Goal: Information Seeking & Learning: Learn about a topic

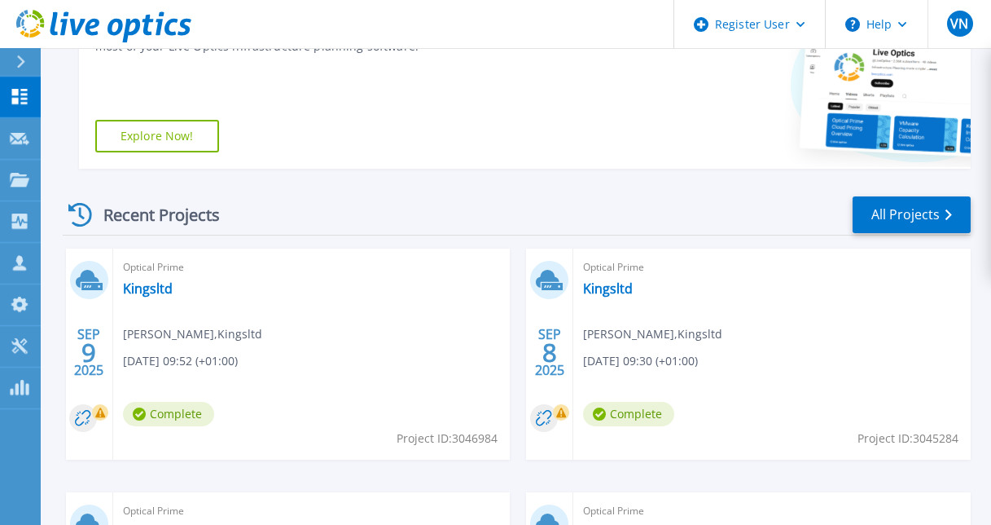
scroll to position [407, 0]
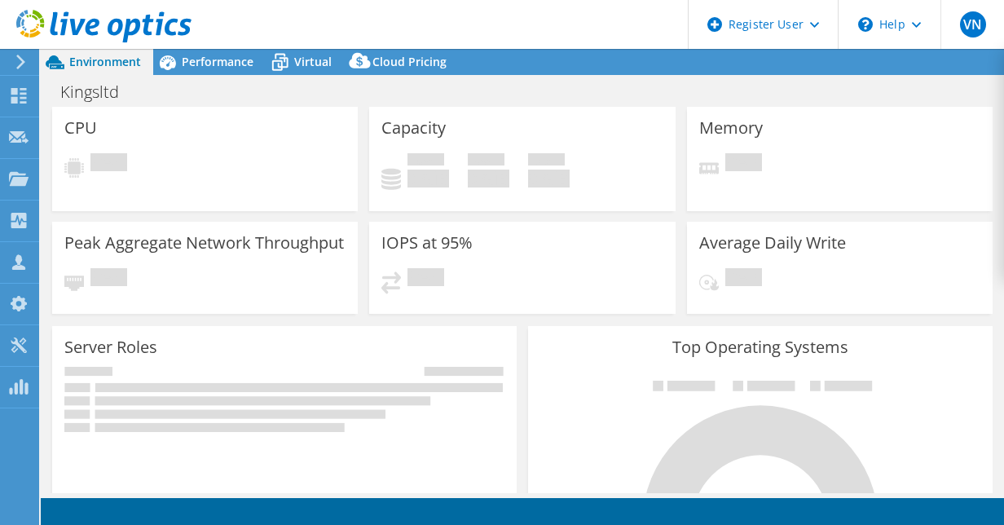
select select "EULondon"
select select "GBP"
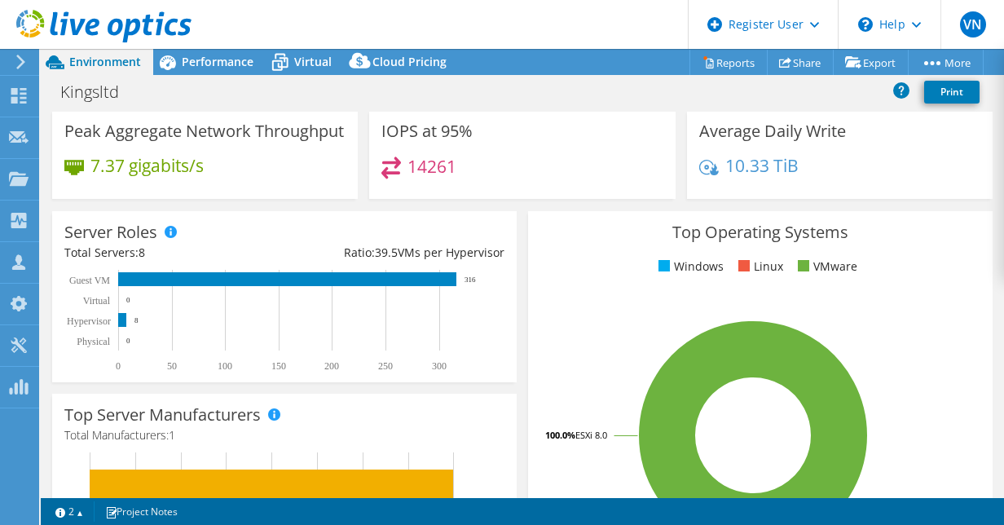
scroll to position [163, 0]
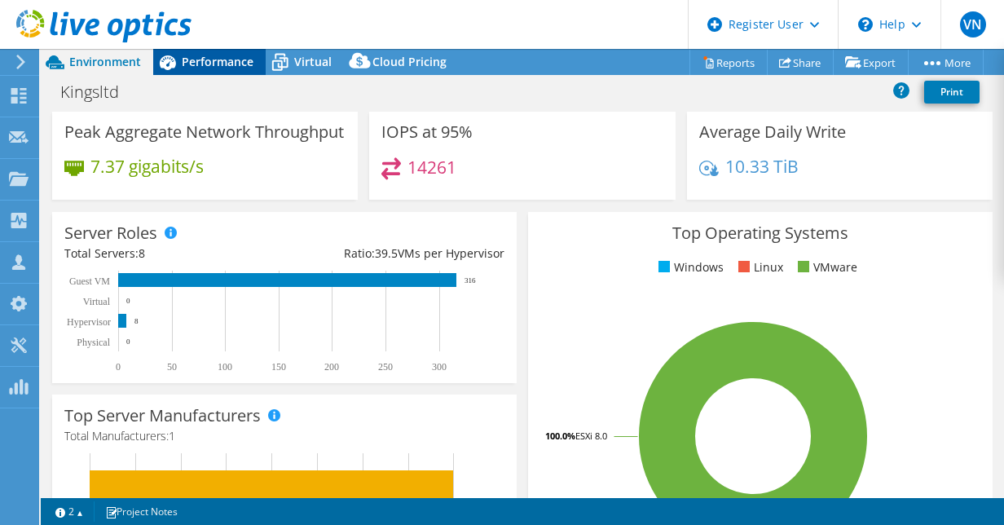
click at [207, 59] on span "Performance" at bounding box center [218, 61] width 72 height 15
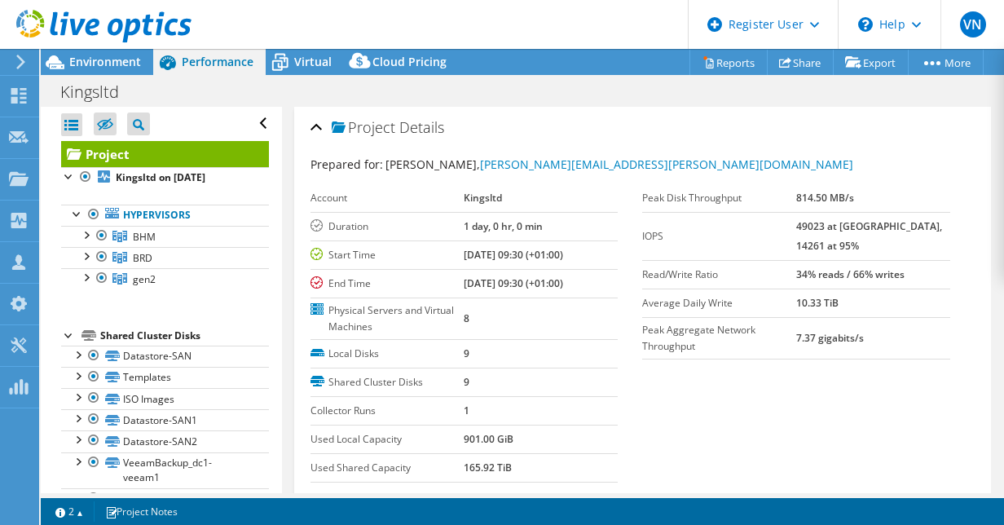
click at [125, 51] on div at bounding box center [95, 27] width 191 height 55
click at [125, 59] on span "Environment" at bounding box center [105, 61] width 72 height 15
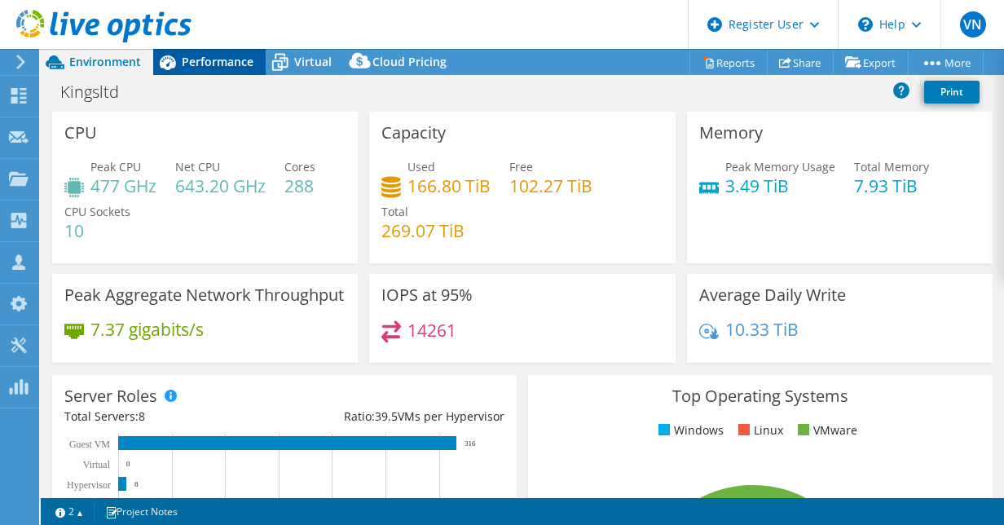
click at [221, 54] on div "Performance" at bounding box center [209, 62] width 112 height 26
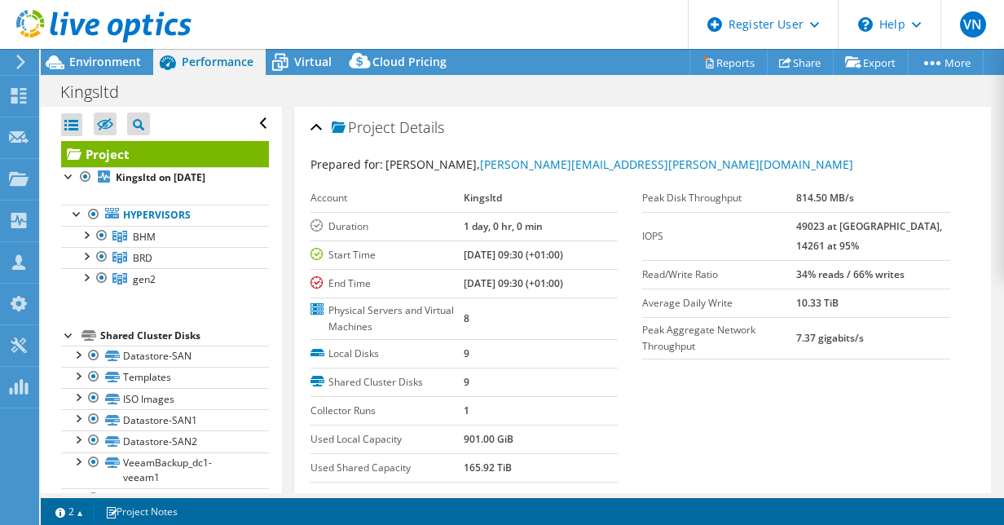
click at [316, 124] on div "Project Details" at bounding box center [642, 128] width 665 height 35
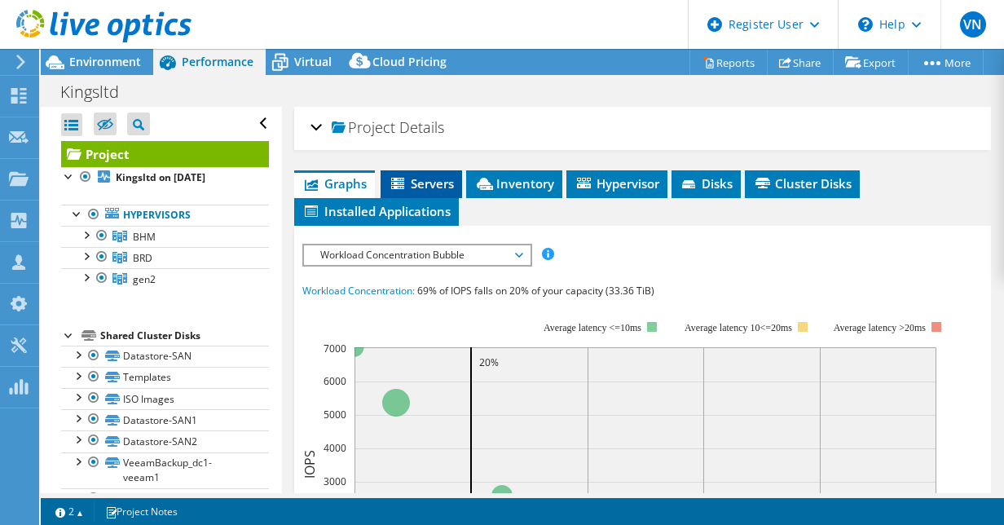
click at [420, 182] on span "Servers" at bounding box center [421, 183] width 65 height 16
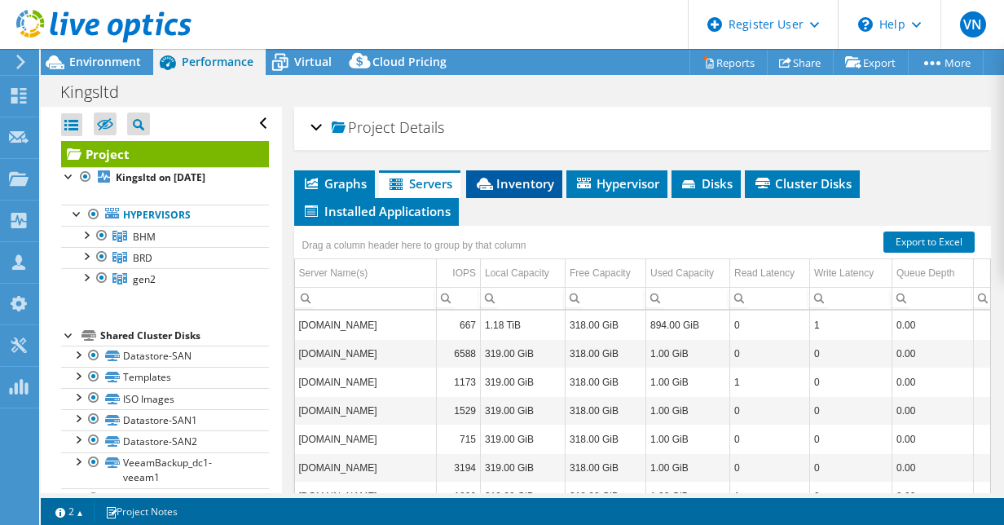
click at [534, 180] on span "Inventory" at bounding box center [514, 183] width 80 height 16
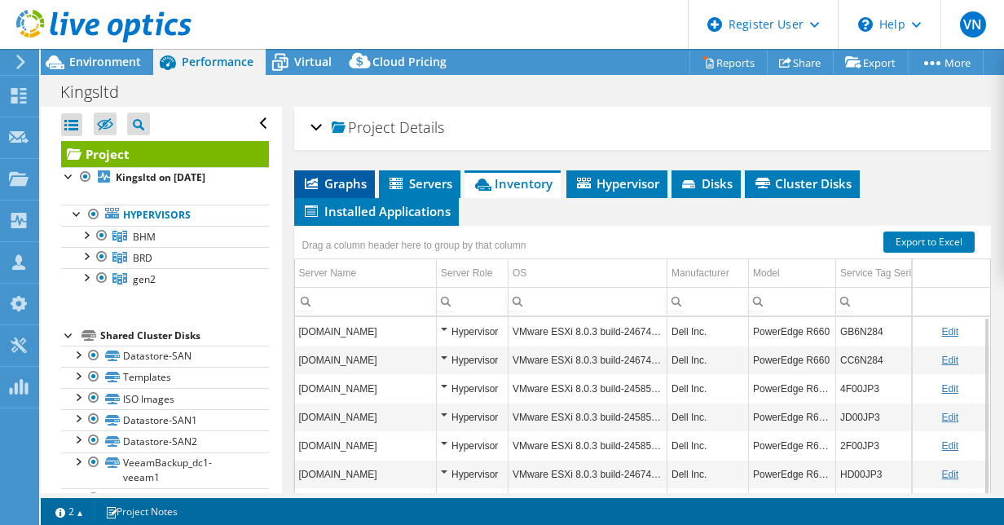
click at [339, 181] on span "Graphs" at bounding box center [334, 183] width 64 height 16
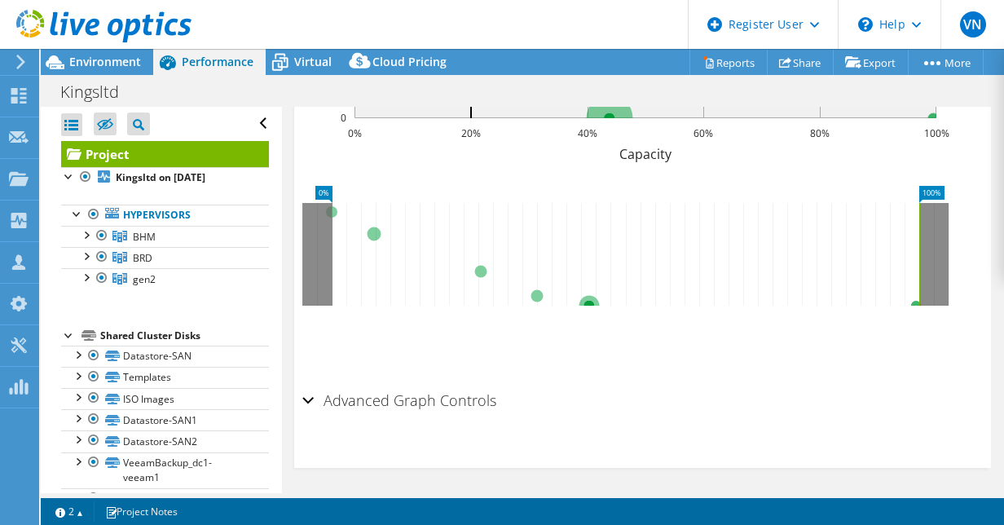
scroll to position [381, 0]
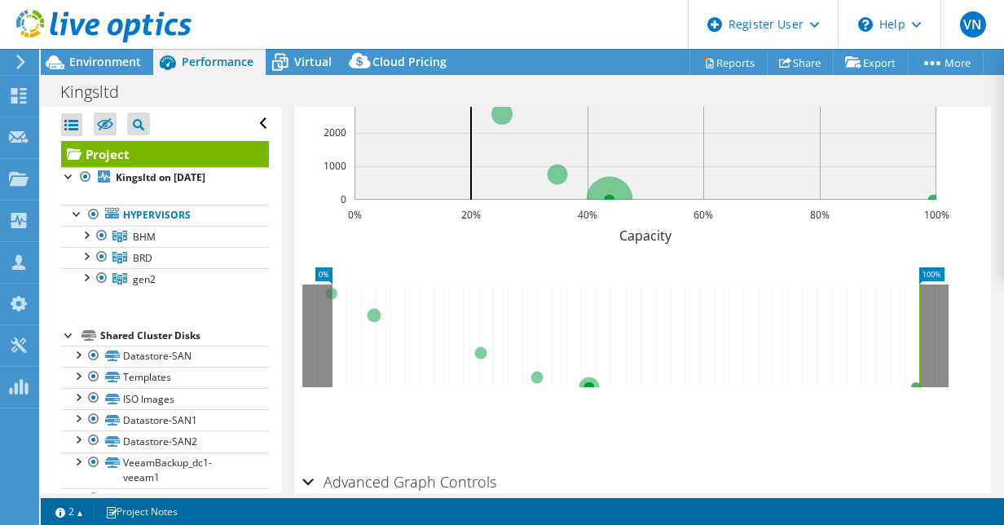
click at [311, 478] on div "Advanced Graph Controls" at bounding box center [642, 482] width 681 height 35
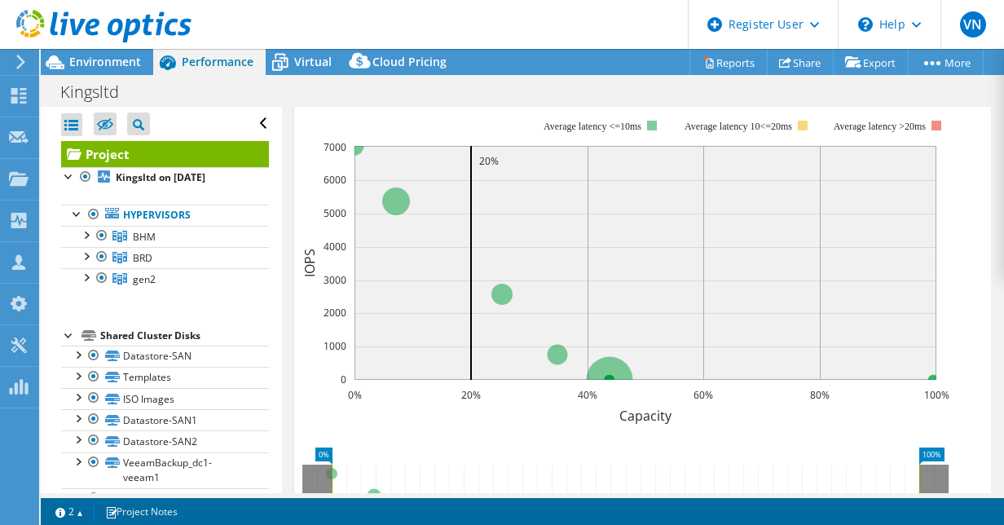
scroll to position [55, 0]
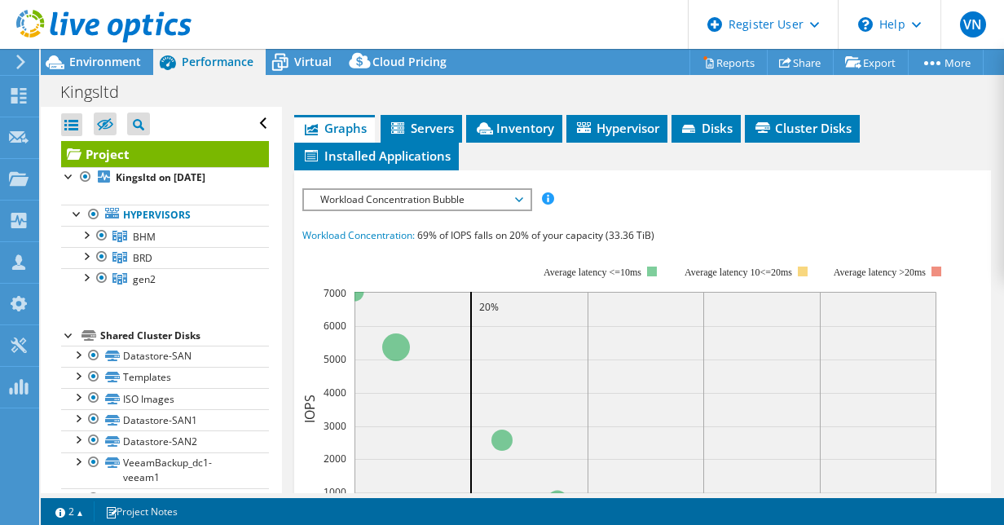
click at [497, 200] on span "Workload Concentration Bubble" at bounding box center [416, 200] width 209 height 20
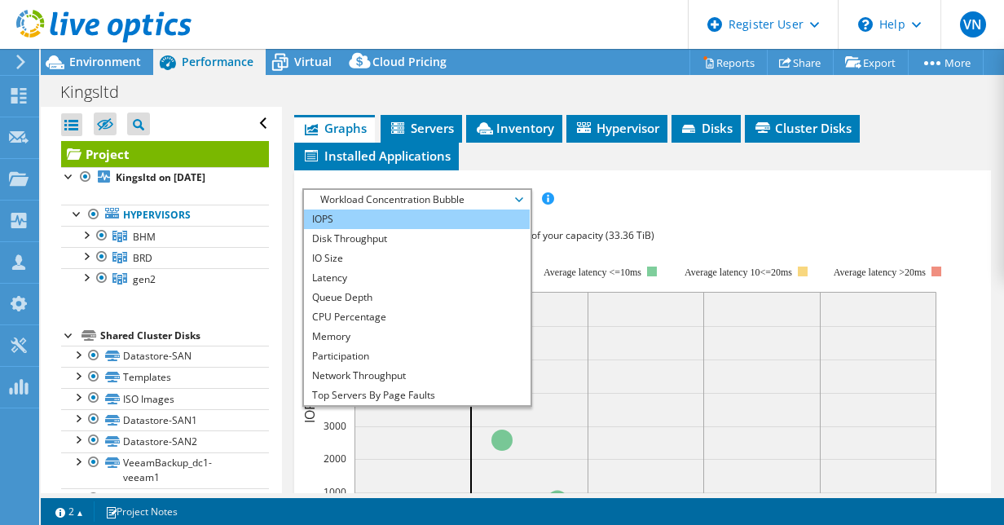
click at [358, 222] on li "IOPS" at bounding box center [417, 219] width 226 height 20
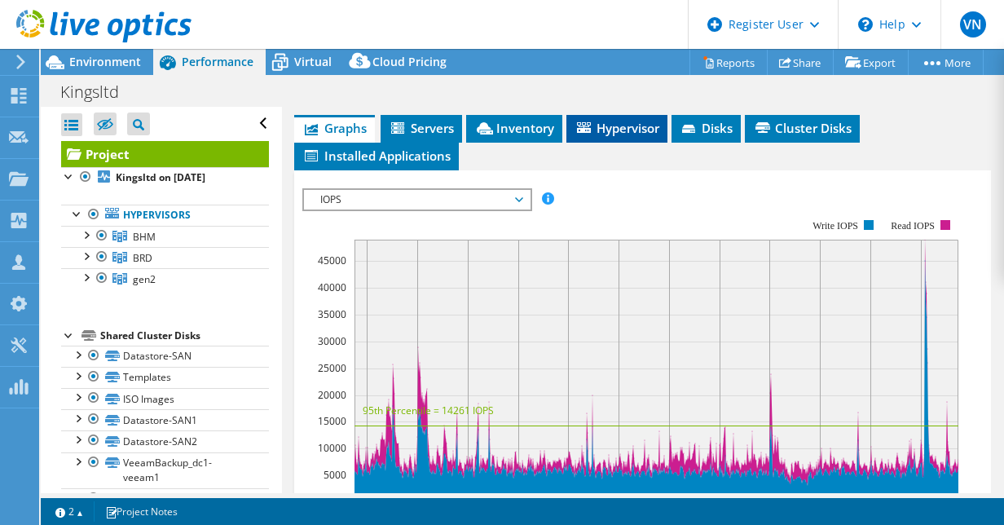
click at [605, 120] on span "Hypervisor" at bounding box center [616, 128] width 85 height 16
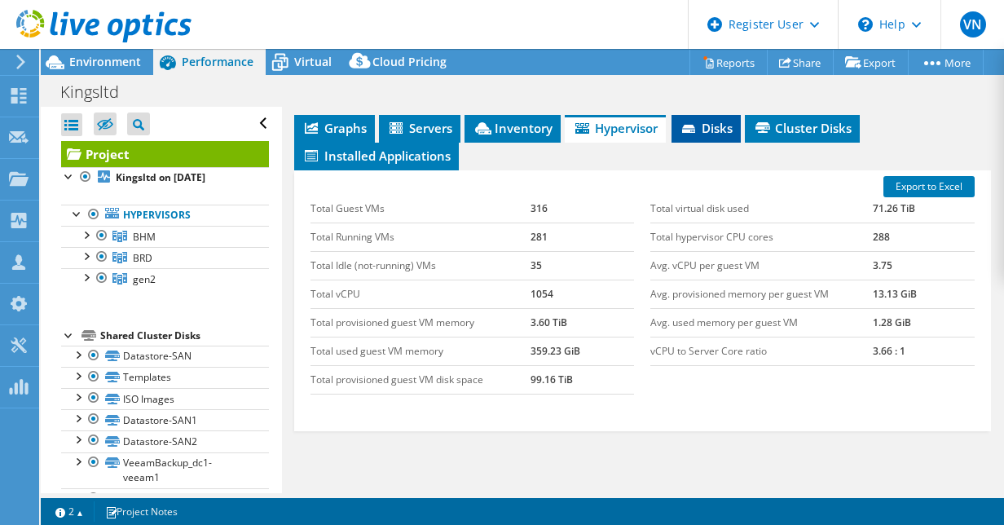
click at [728, 132] on span "Disks" at bounding box center [705, 128] width 53 height 16
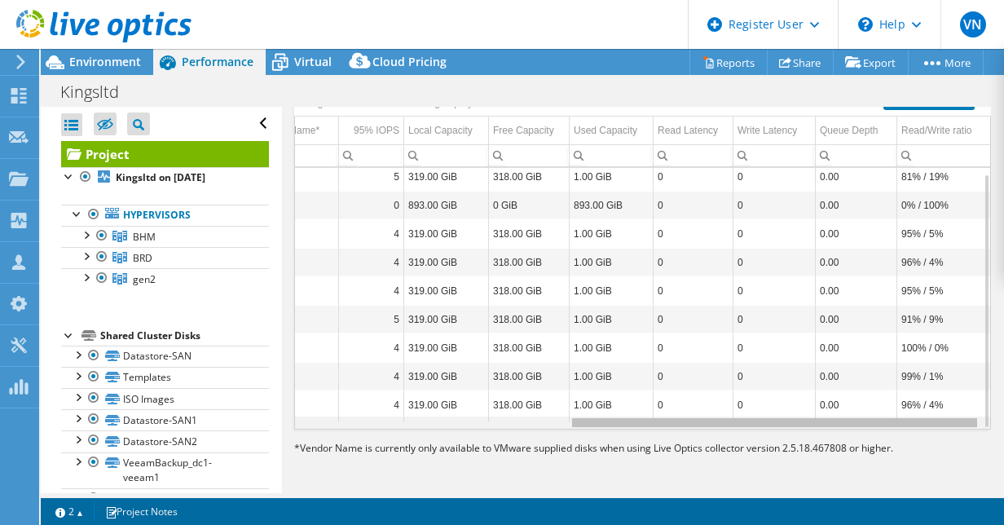
scroll to position [0, 0]
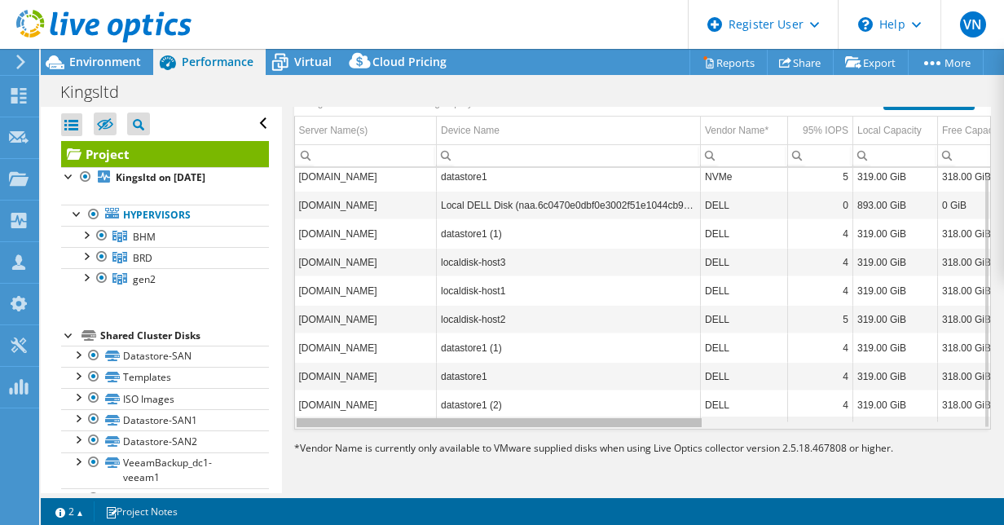
drag, startPoint x: 718, startPoint y: 428, endPoint x: 385, endPoint y: 436, distance: 332.4
click at [385, 437] on body "VN Dell User [PERSON_NAME] [EMAIL_ADDRESS][DOMAIN_NAME] Dell My Profile Log Out…" at bounding box center [502, 262] width 1004 height 525
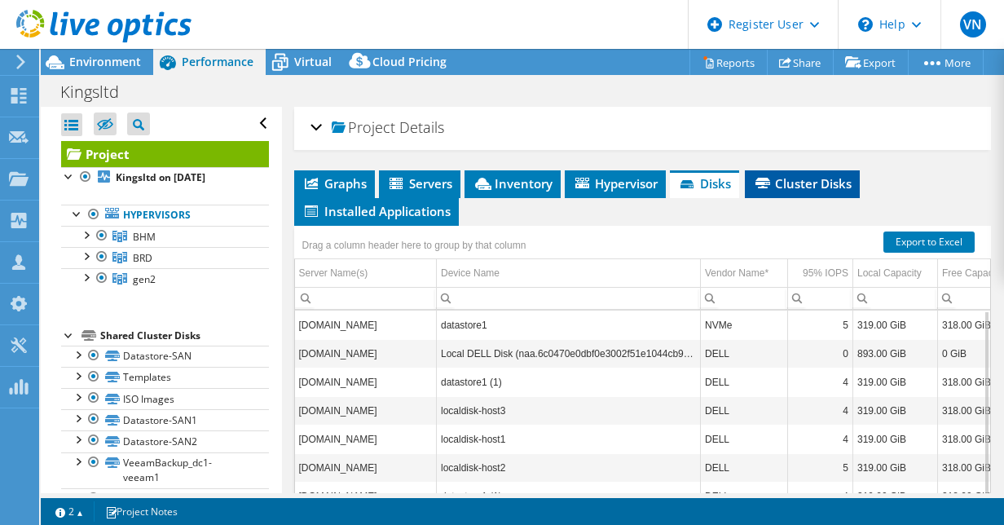
click at [829, 171] on li "Cluster Disks" at bounding box center [802, 184] width 115 height 28
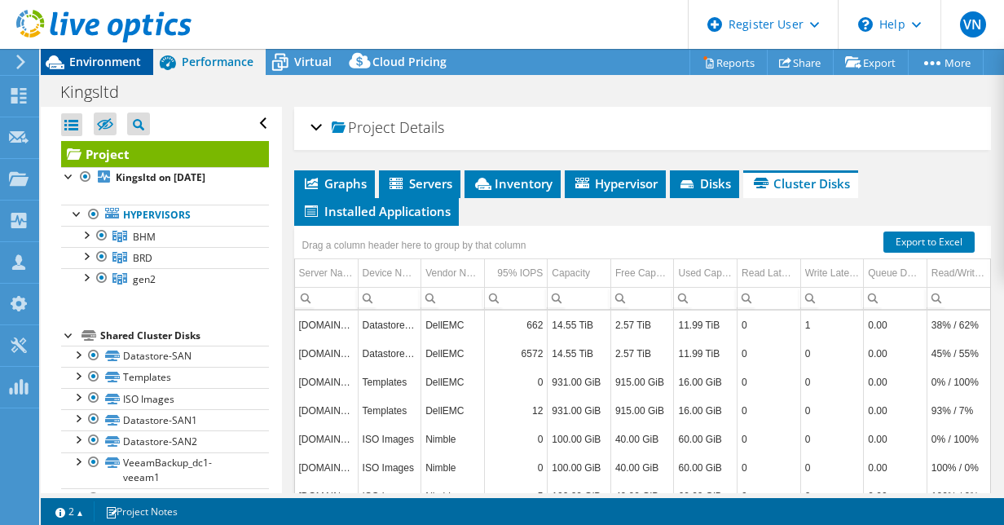
click at [112, 57] on span "Environment" at bounding box center [105, 61] width 72 height 15
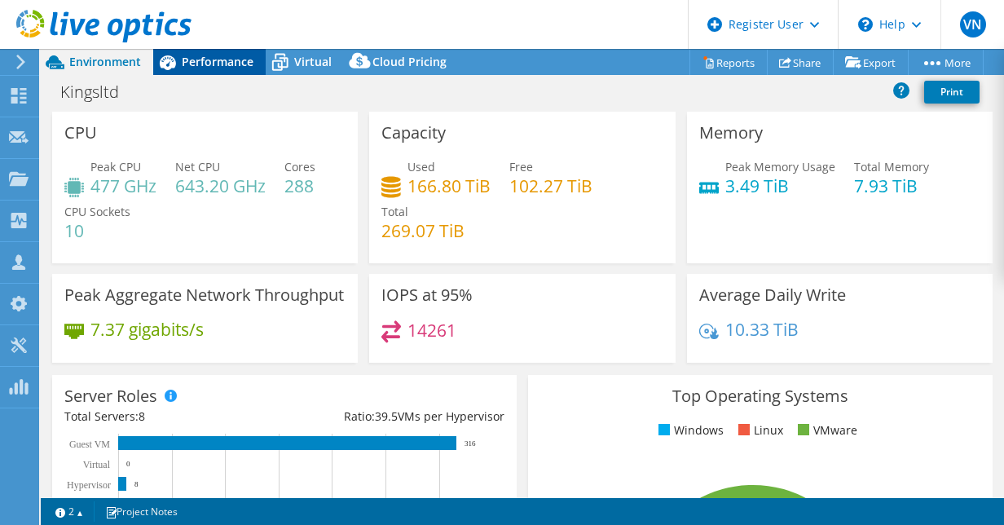
click at [227, 61] on span "Performance" at bounding box center [218, 61] width 72 height 15
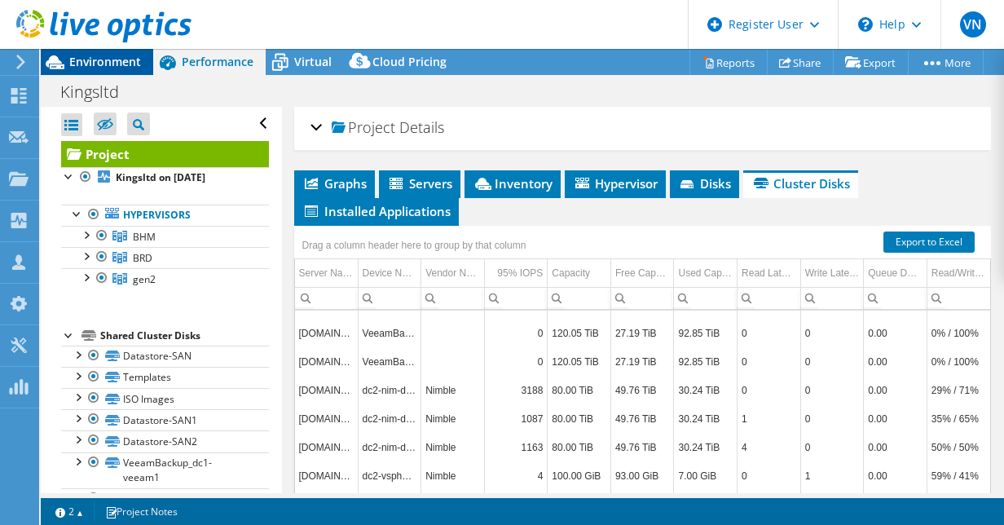
click at [111, 60] on span "Environment" at bounding box center [105, 61] width 72 height 15
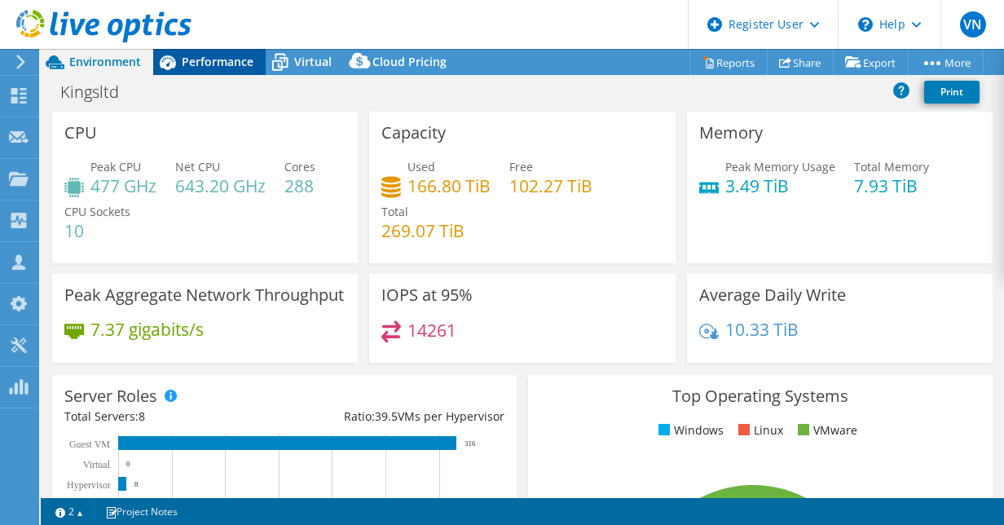
click at [209, 61] on span "Performance" at bounding box center [218, 61] width 72 height 15
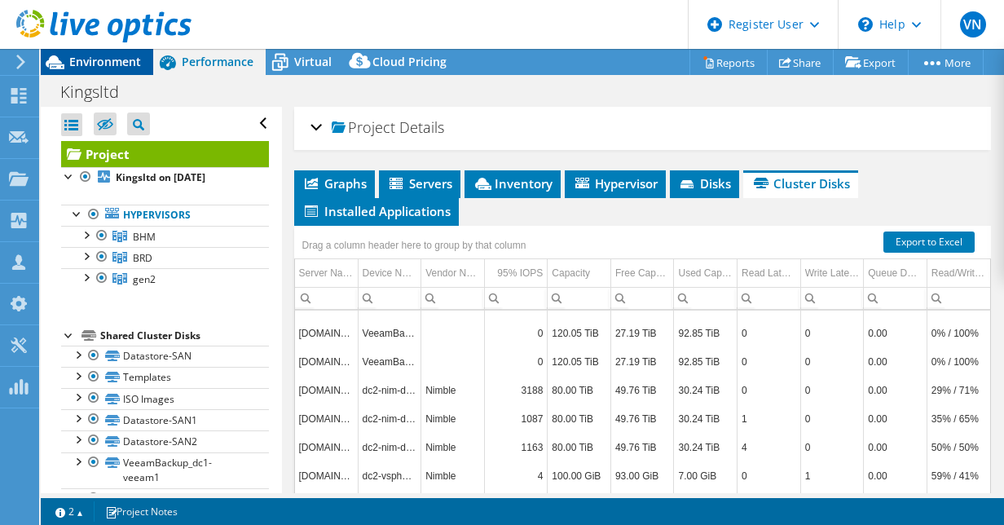
click at [112, 61] on span "Environment" at bounding box center [105, 61] width 72 height 15
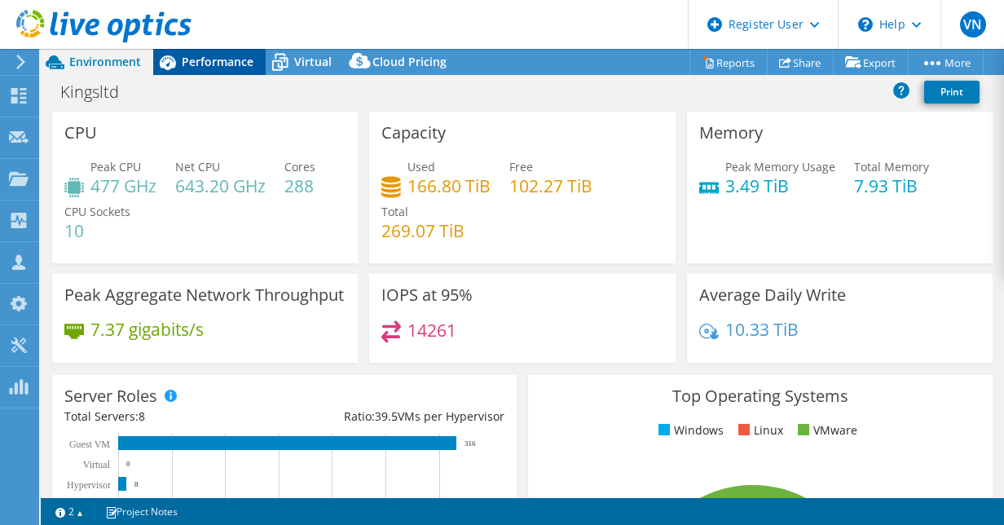
click at [231, 59] on span "Performance" at bounding box center [218, 61] width 72 height 15
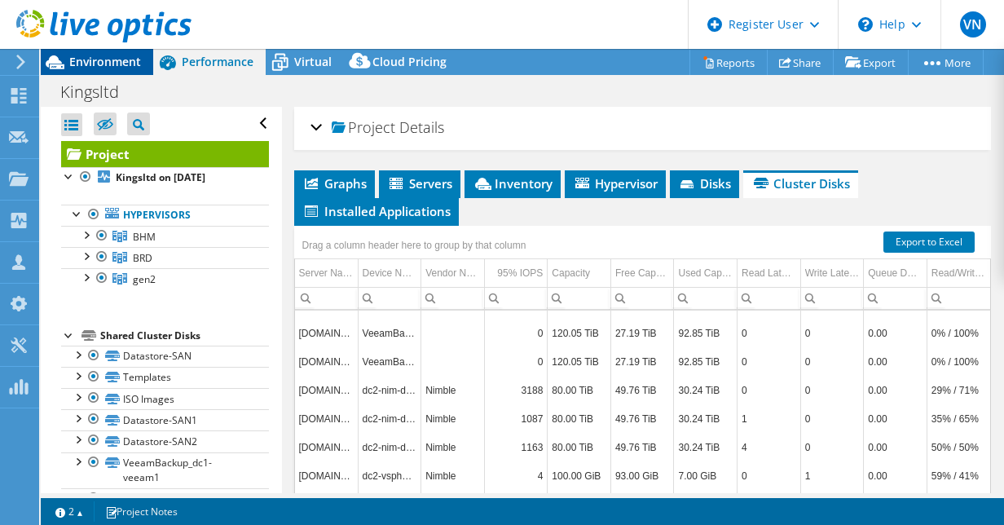
click at [99, 64] on span "Environment" at bounding box center [105, 61] width 72 height 15
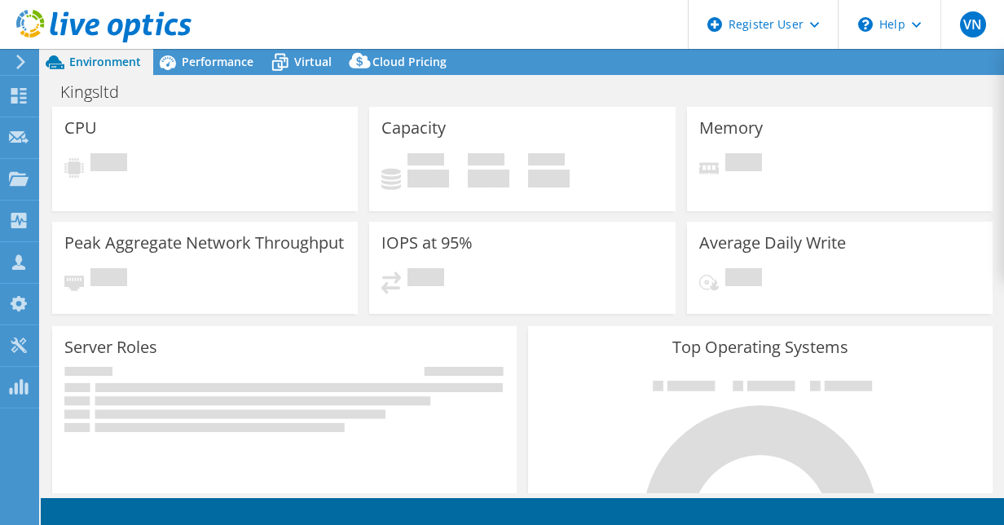
select select "EULondon"
select select "GBP"
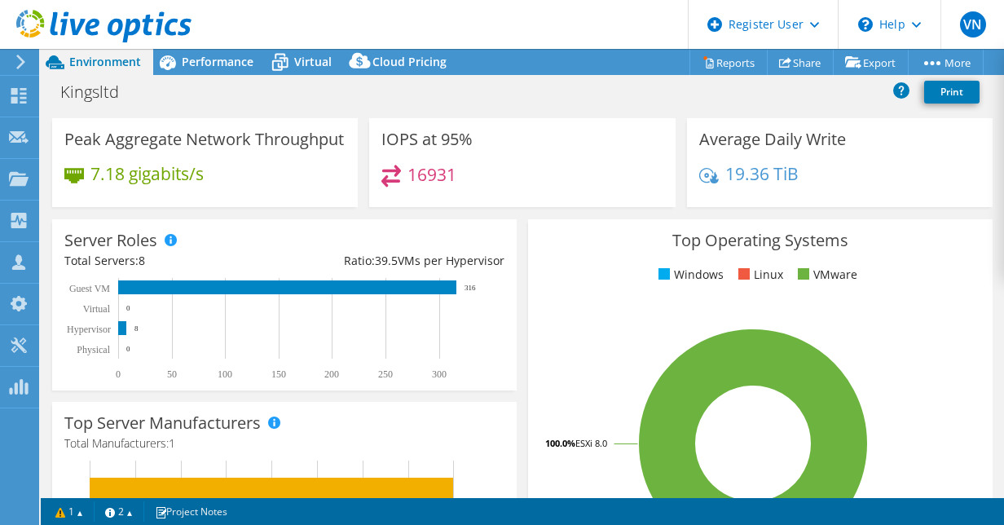
scroll to position [244, 0]
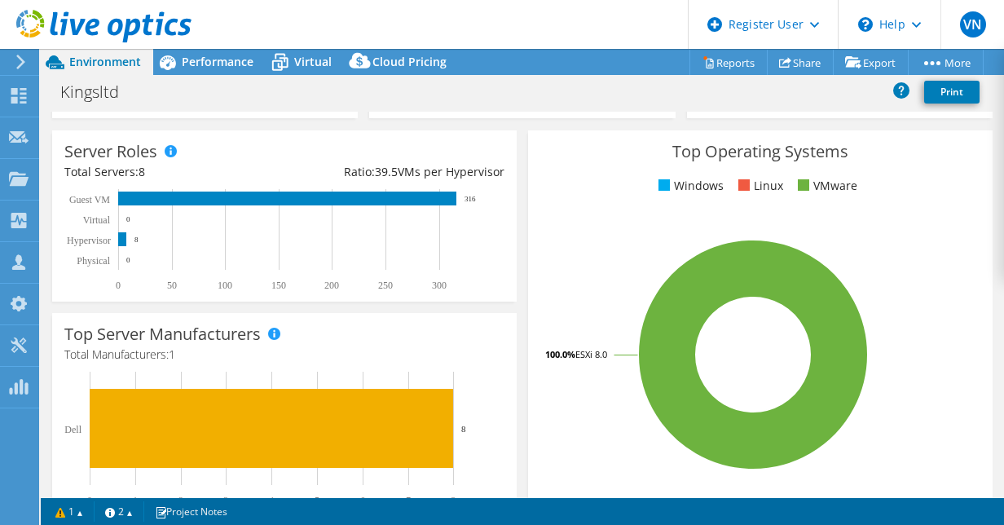
drag, startPoint x: 190, startPoint y: 67, endPoint x: 284, endPoint y: 7, distance: 112.1
click at [190, 67] on span "Performance" at bounding box center [218, 61] width 72 height 15
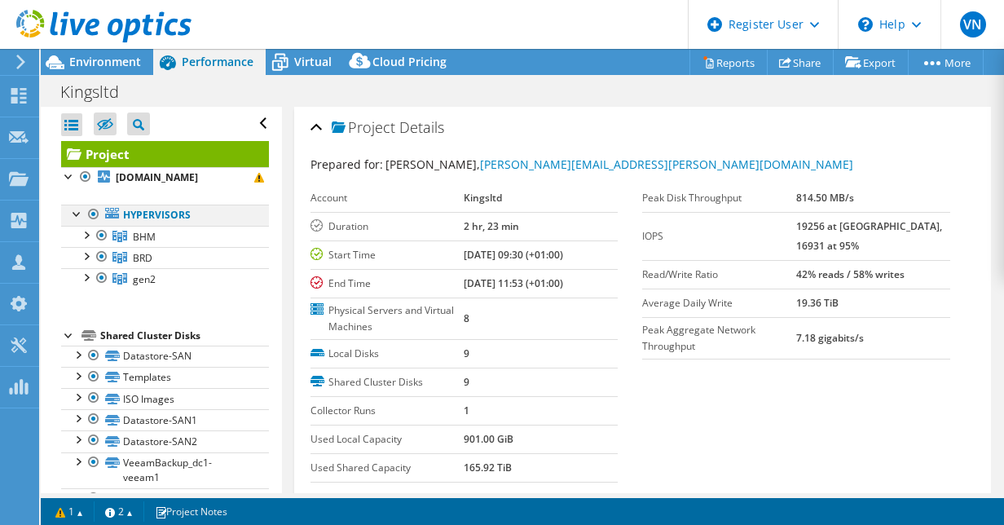
click at [76, 221] on div at bounding box center [77, 212] width 16 height 16
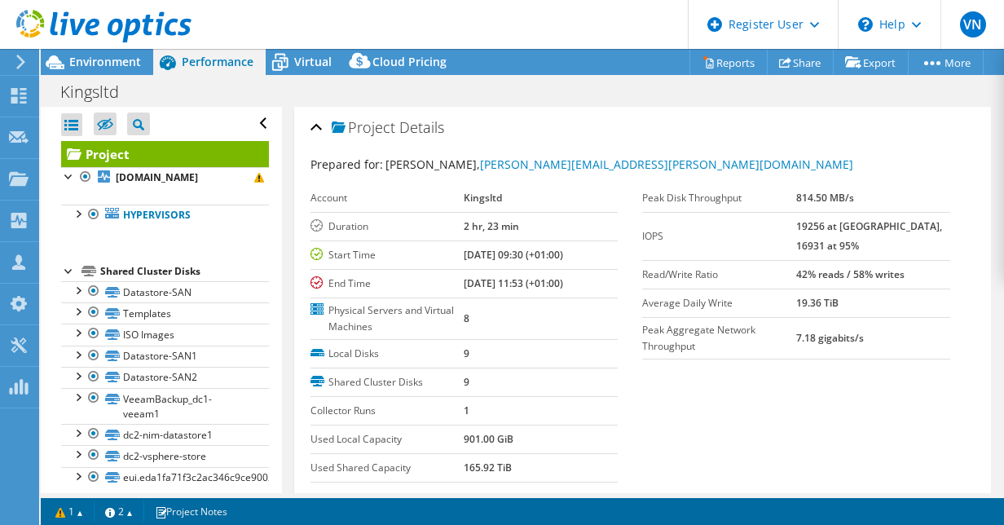
click at [72, 278] on div at bounding box center [69, 269] width 16 height 16
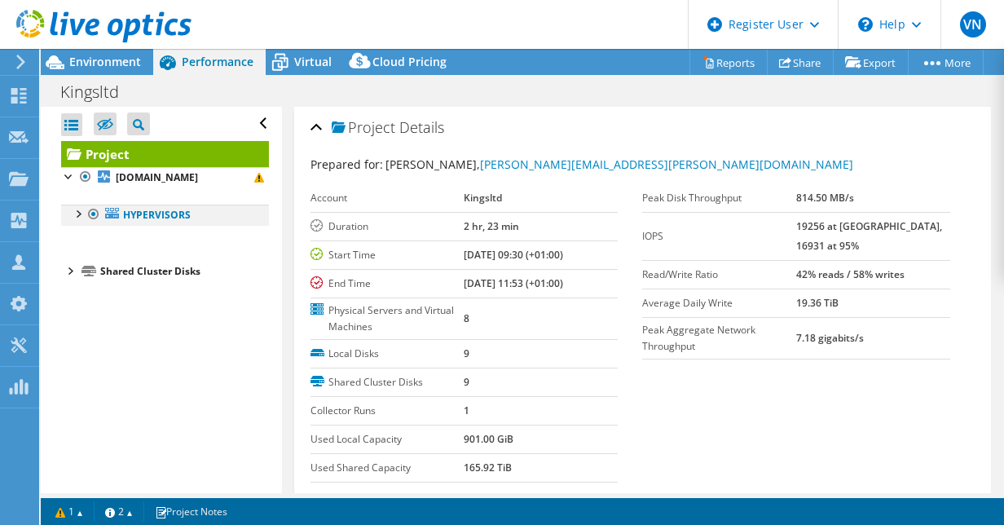
click at [78, 221] on div at bounding box center [77, 212] width 16 height 16
click at [77, 221] on div at bounding box center [77, 212] width 16 height 16
click at [80, 221] on div at bounding box center [77, 212] width 16 height 16
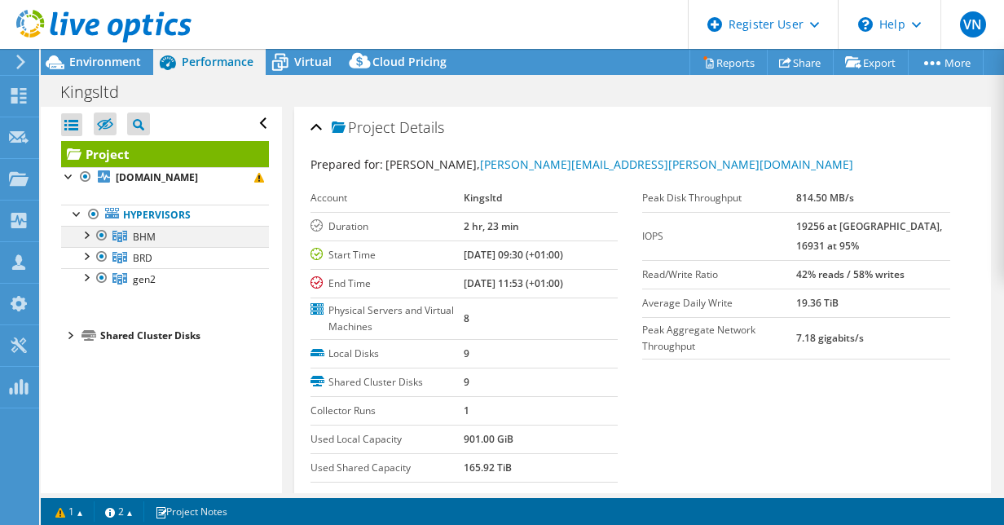
click at [89, 242] on div at bounding box center [85, 234] width 16 height 16
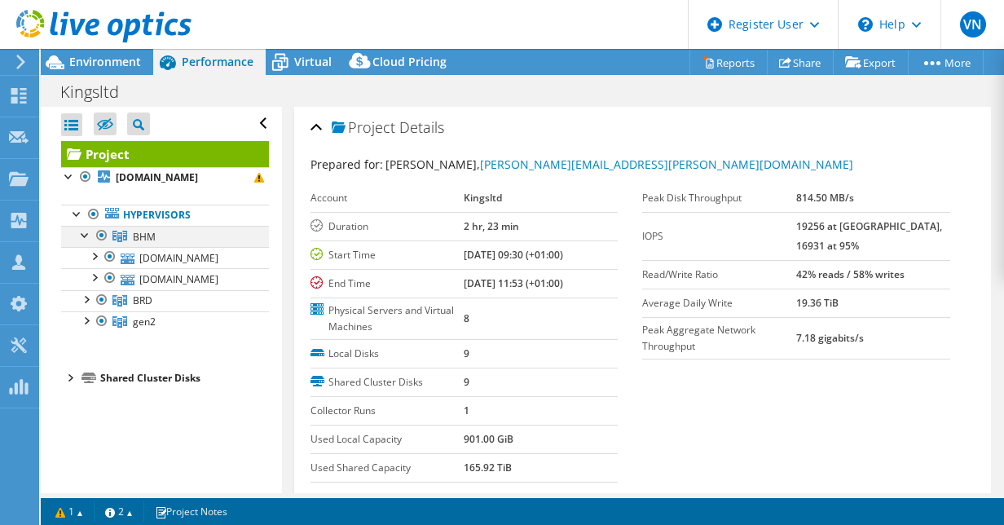
click at [89, 242] on div at bounding box center [85, 234] width 16 height 16
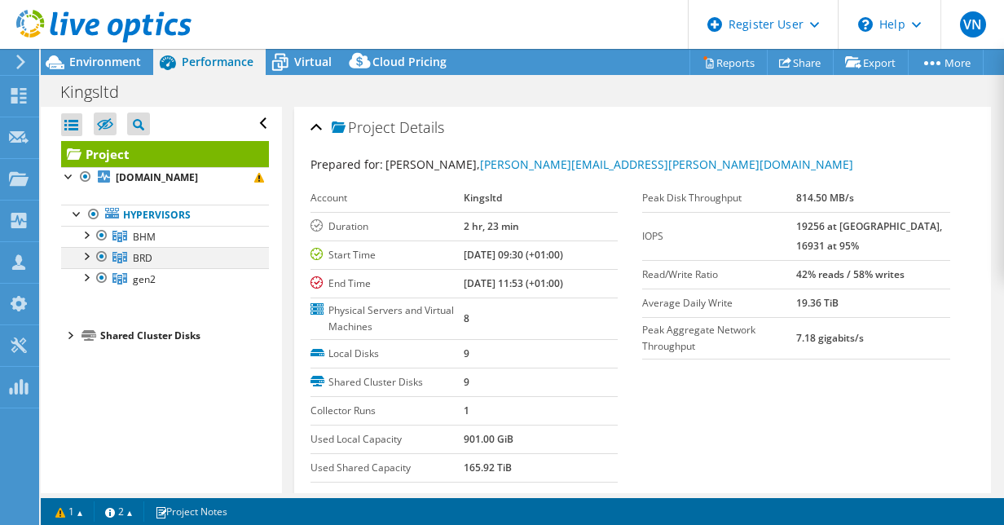
click at [86, 263] on div at bounding box center [85, 255] width 16 height 16
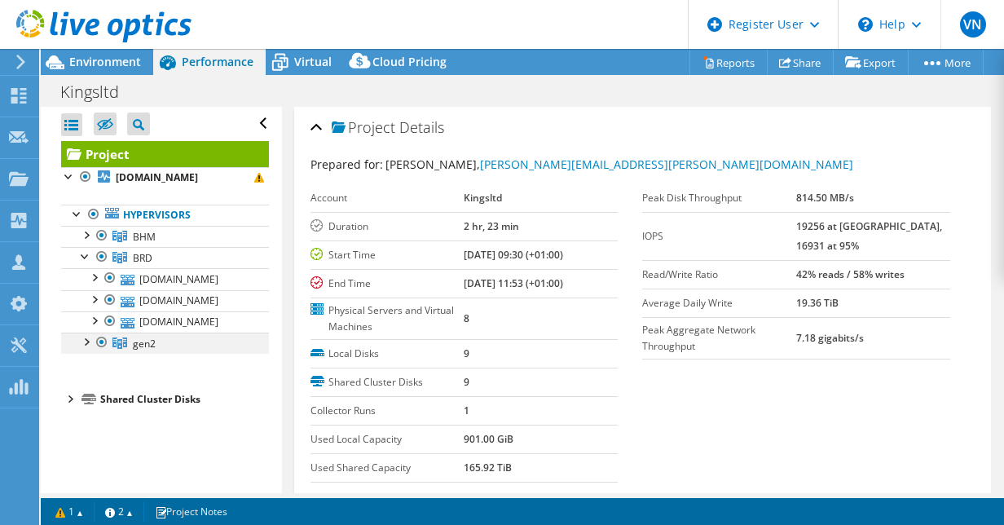
click at [87, 349] on div at bounding box center [85, 340] width 16 height 16
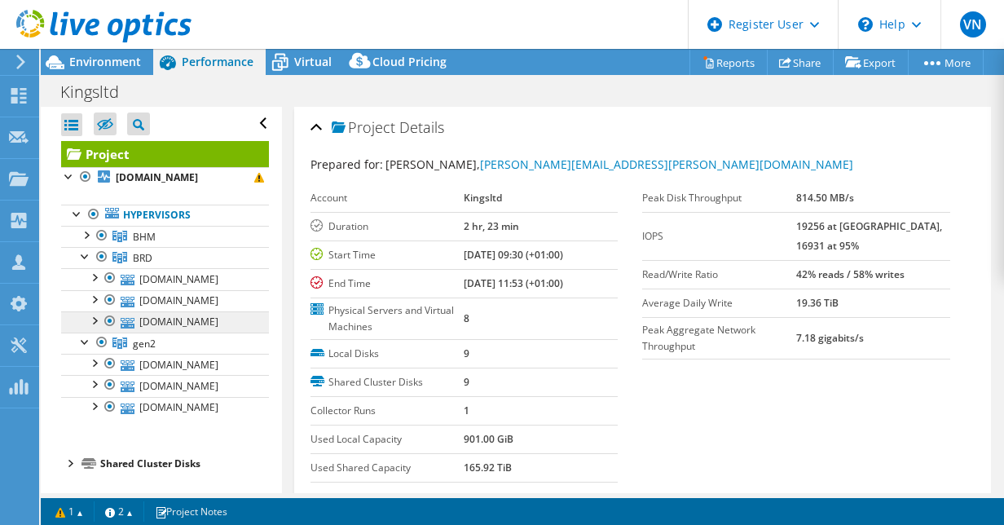
scroll to position [103, 0]
click at [73, 460] on div at bounding box center [69, 462] width 16 height 16
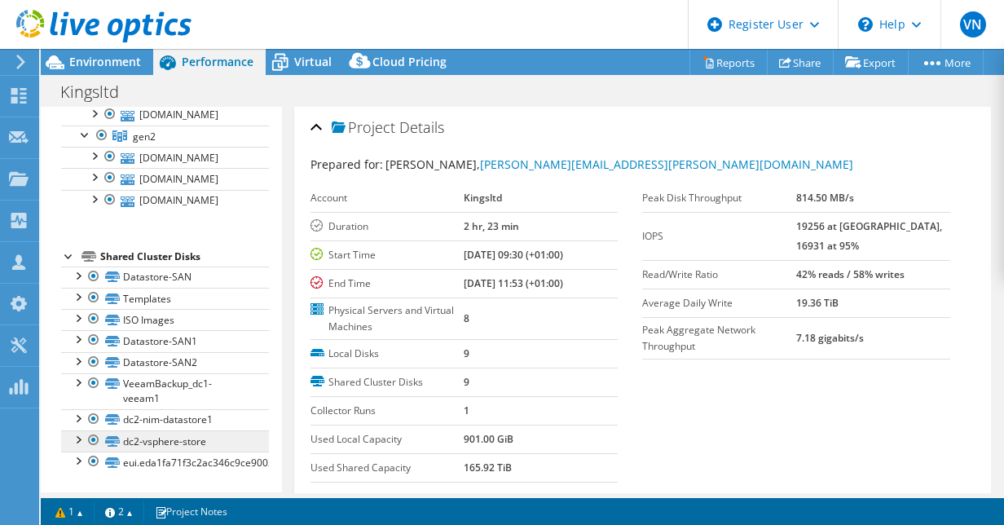
scroll to position [310, 0]
click at [304, 66] on span "Virtual" at bounding box center [312, 61] width 37 height 15
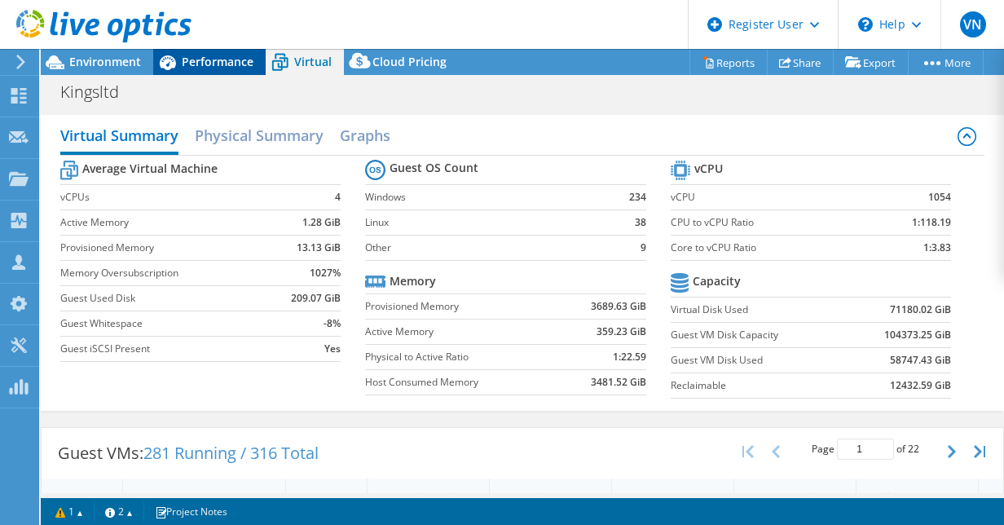
click at [223, 57] on span "Performance" at bounding box center [218, 61] width 72 height 15
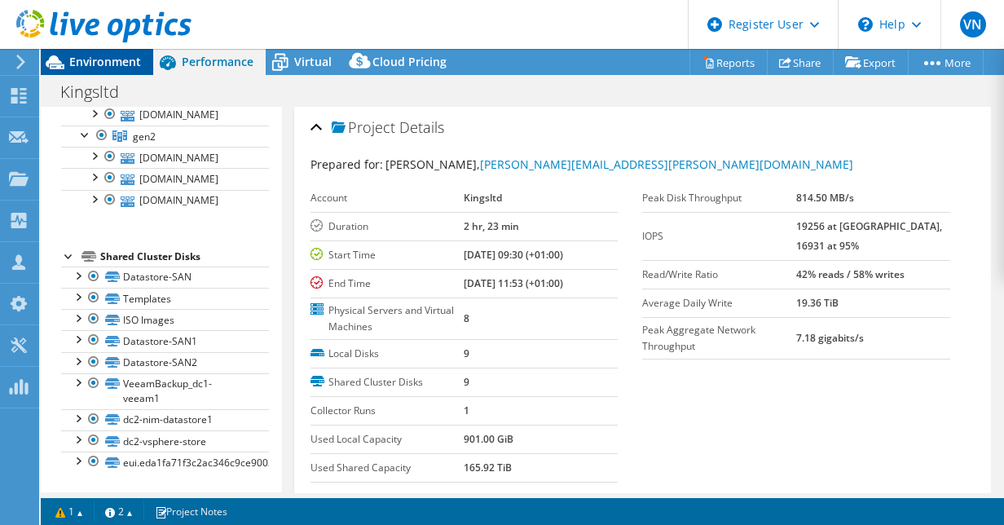
click at [119, 65] on span "Environment" at bounding box center [105, 61] width 72 height 15
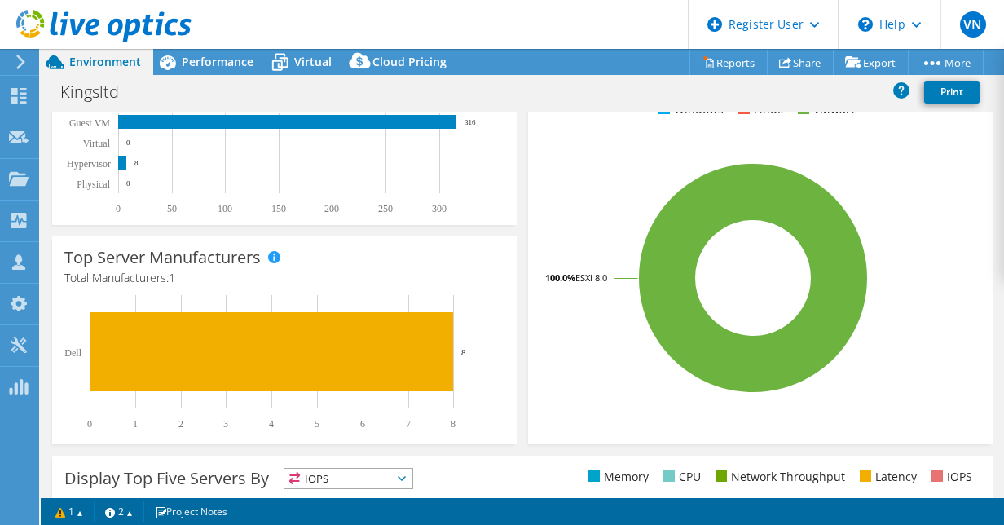
scroll to position [326, 0]
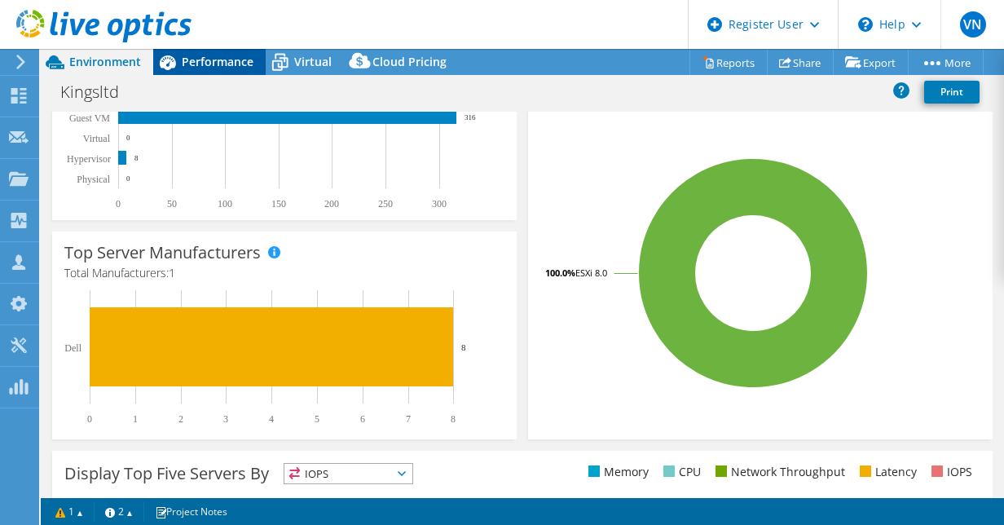
click at [189, 61] on span "Performance" at bounding box center [218, 61] width 72 height 15
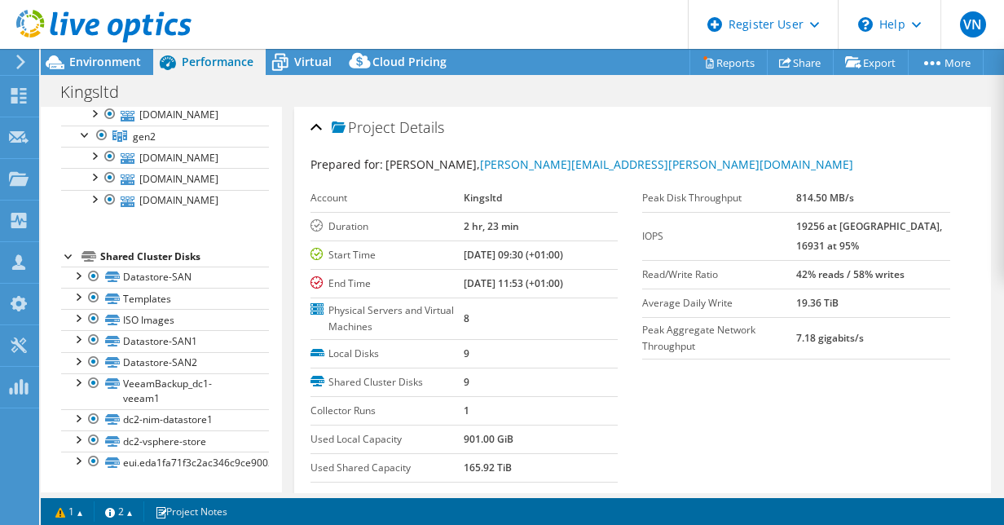
scroll to position [0, 0]
click at [298, 62] on span "Virtual" at bounding box center [312, 61] width 37 height 15
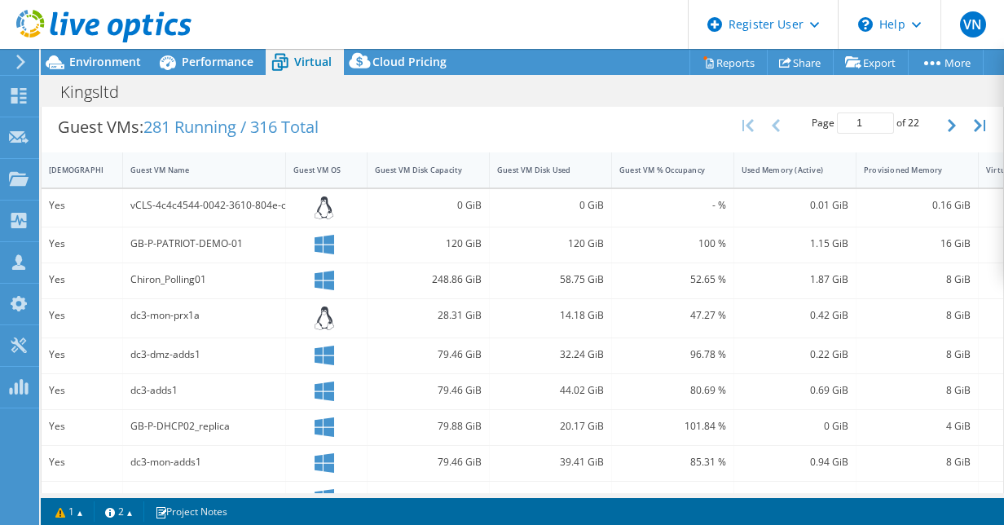
scroll to position [591, 0]
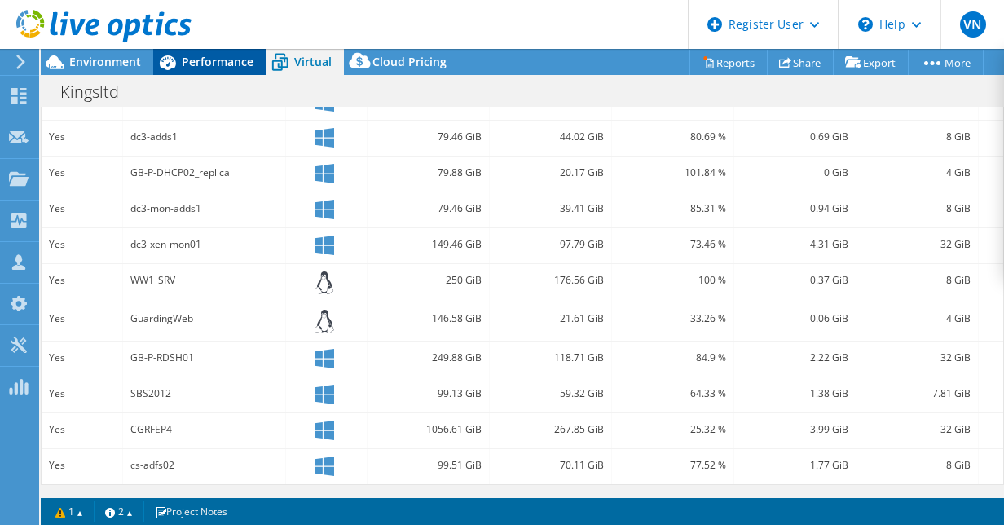
click at [226, 60] on span "Performance" at bounding box center [218, 61] width 72 height 15
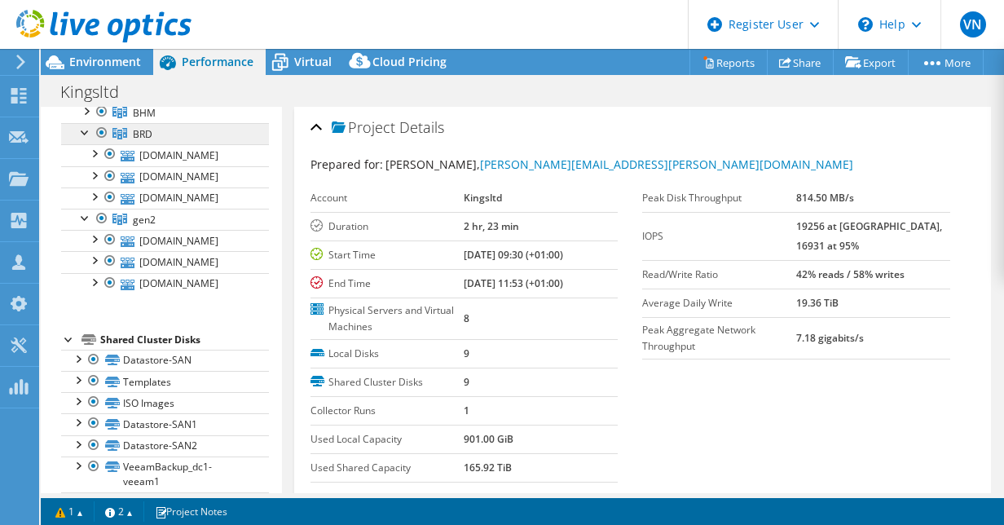
scroll to position [0, 0]
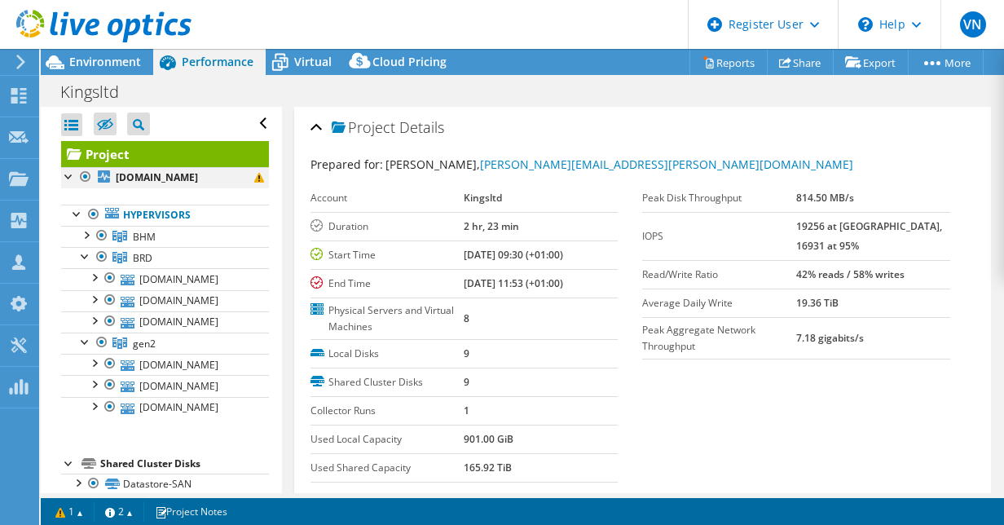
click at [85, 174] on div at bounding box center [85, 177] width 16 height 20
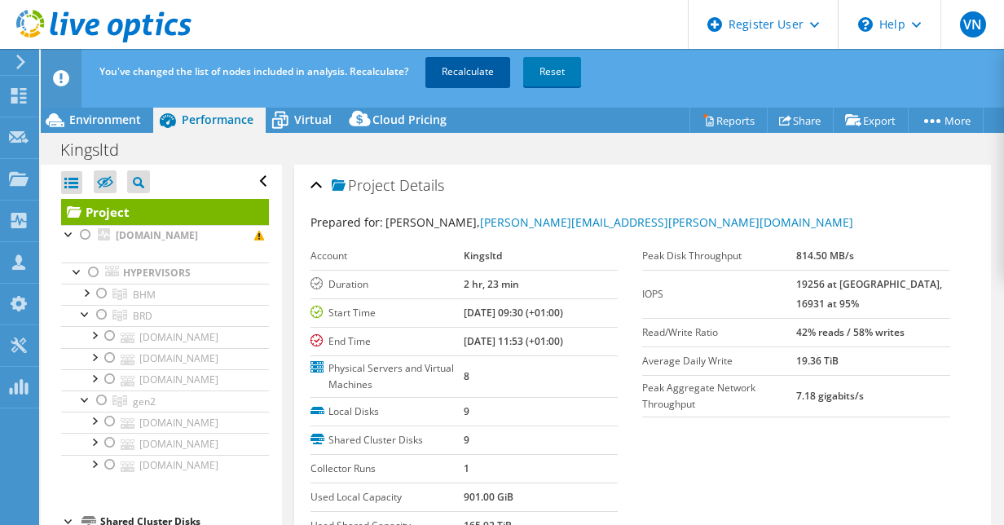
click at [471, 68] on link "Recalculate" at bounding box center [467, 71] width 85 height 29
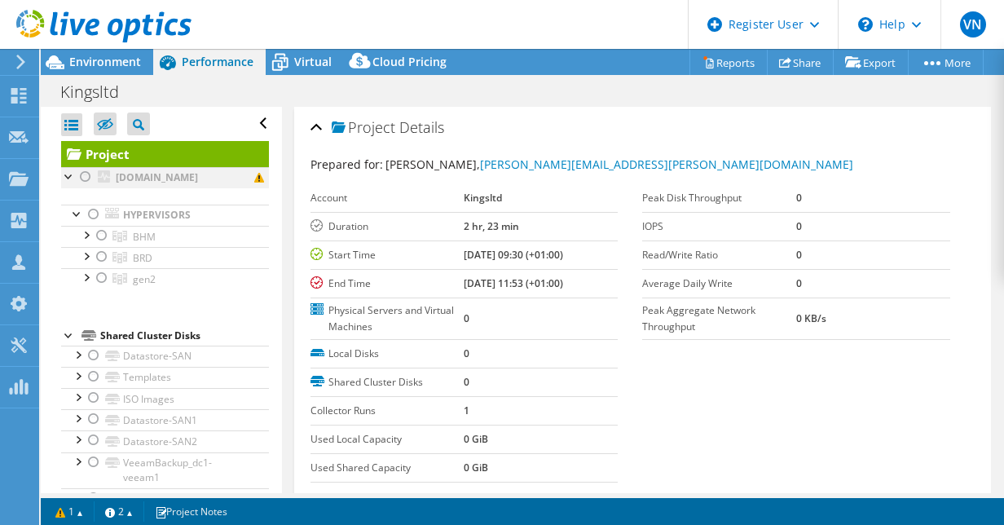
click at [86, 174] on div at bounding box center [85, 177] width 16 height 20
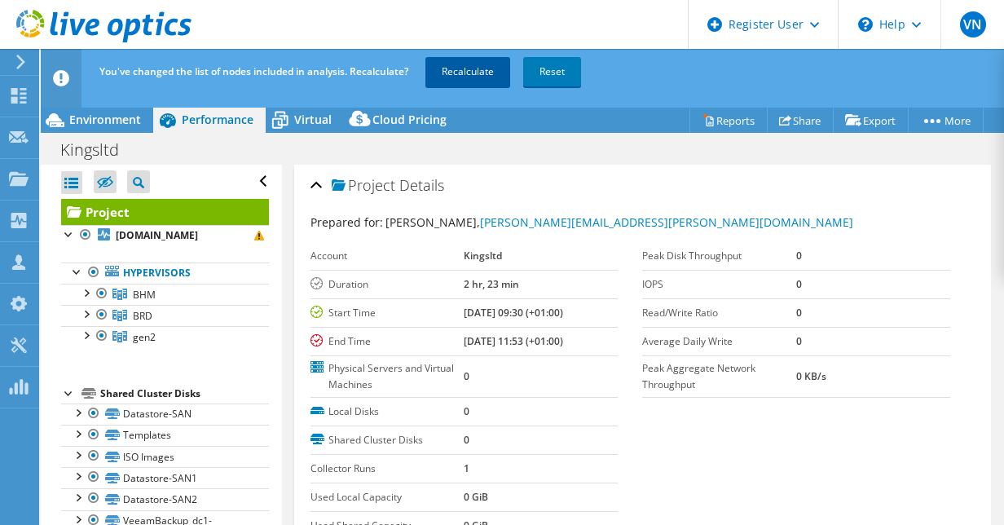
drag, startPoint x: 435, startPoint y: 58, endPoint x: 460, endPoint y: 74, distance: 30.1
click at [434, 58] on link "Recalculate" at bounding box center [467, 71] width 85 height 29
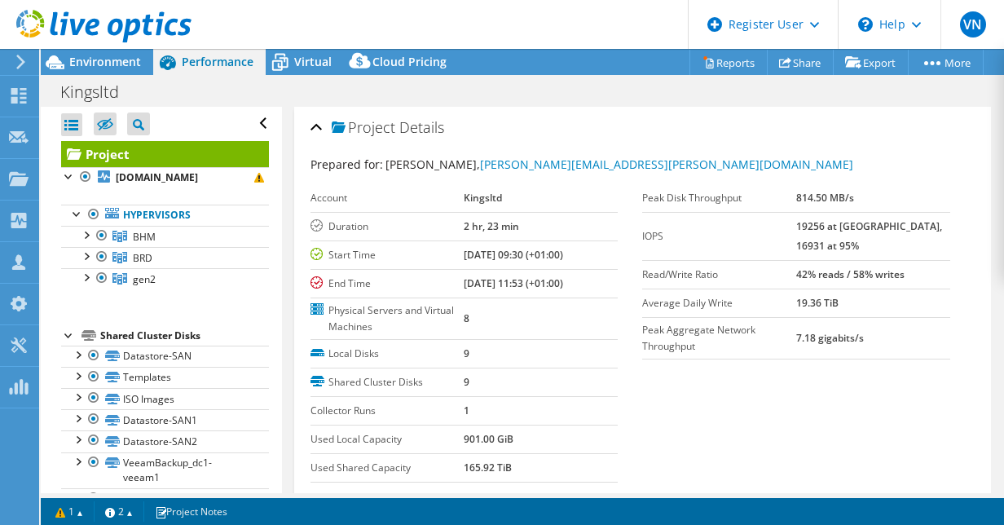
click at [21, 59] on use at bounding box center [20, 62] width 9 height 15
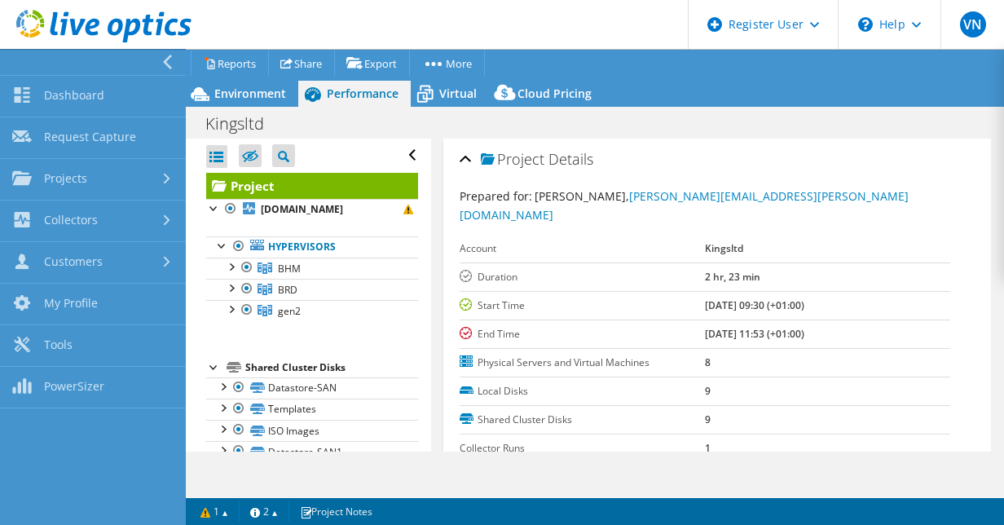
click at [165, 59] on icon at bounding box center [167, 62] width 12 height 15
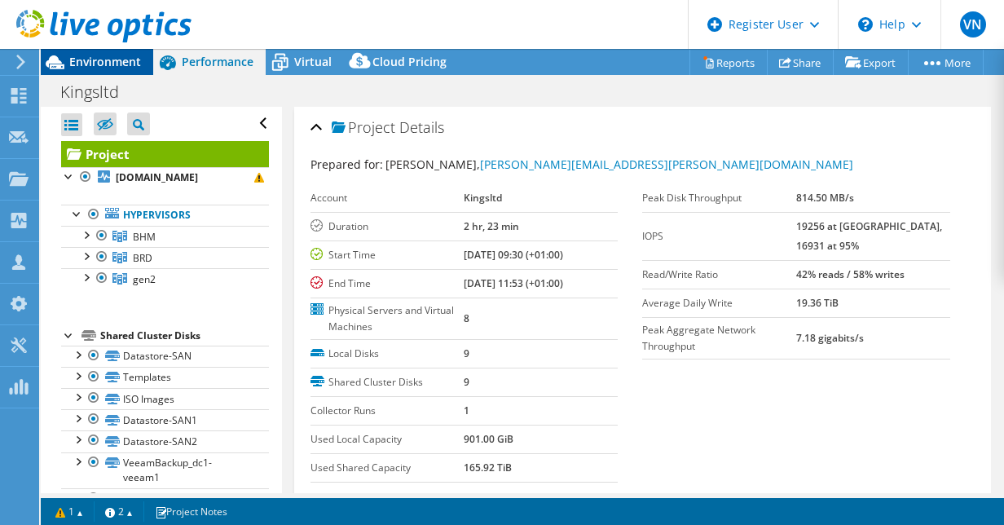
click at [88, 55] on span "Environment" at bounding box center [105, 61] width 72 height 15
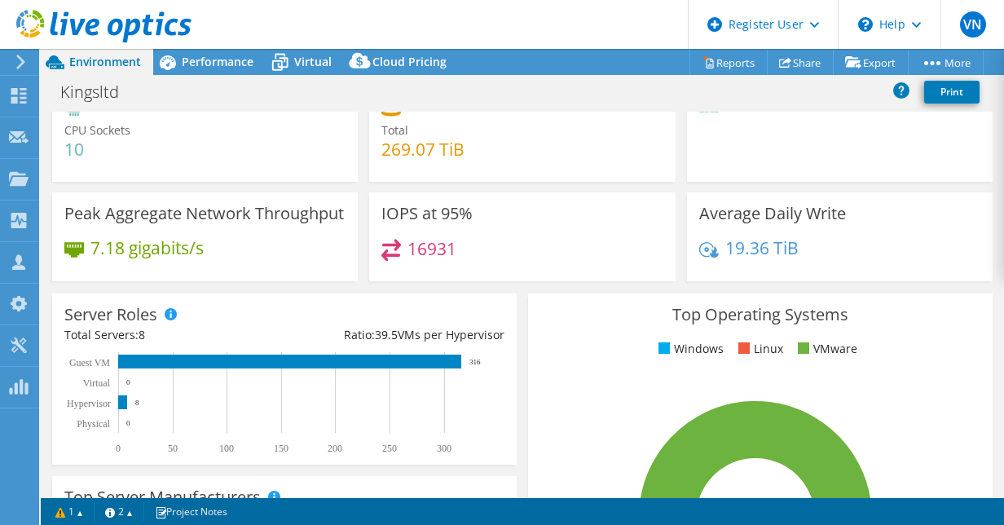
scroll to position [244, 0]
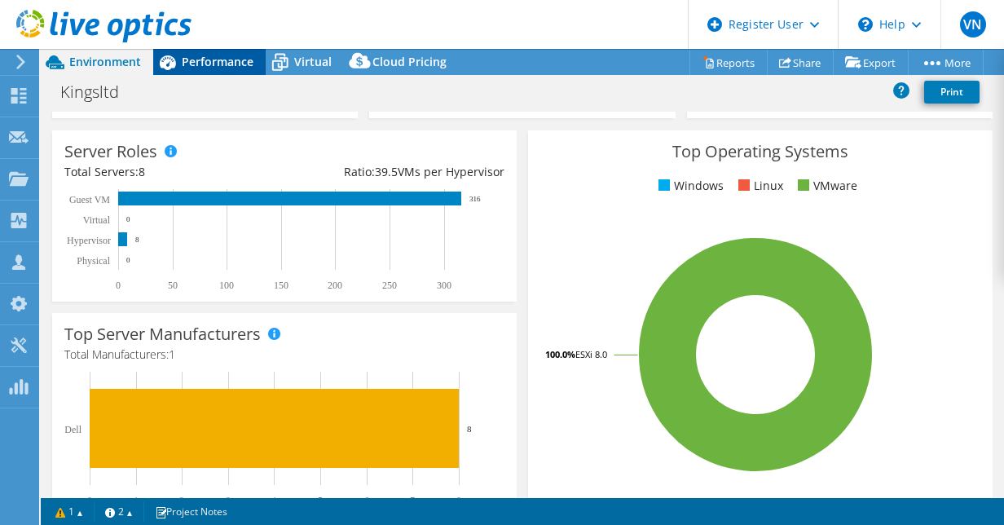
click at [208, 56] on span "Performance" at bounding box center [218, 61] width 72 height 15
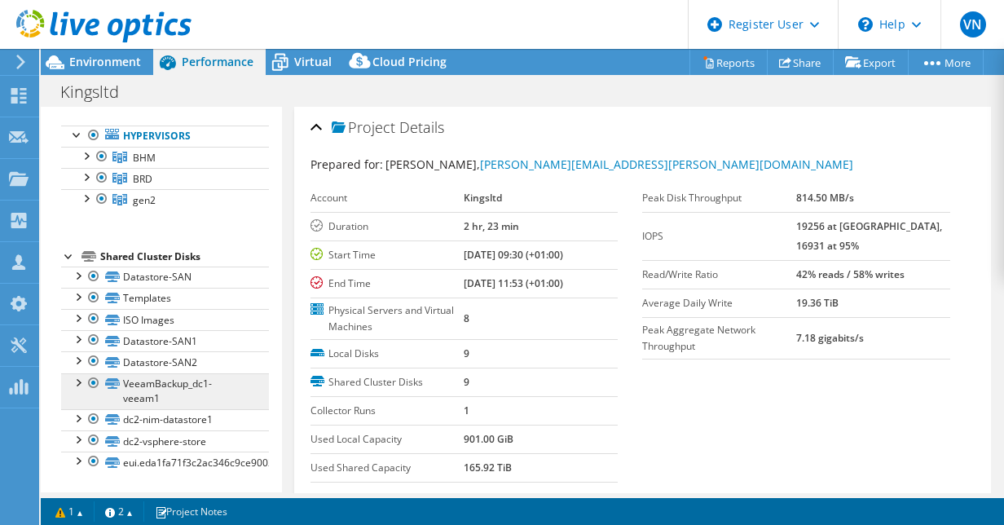
scroll to position [93, 0]
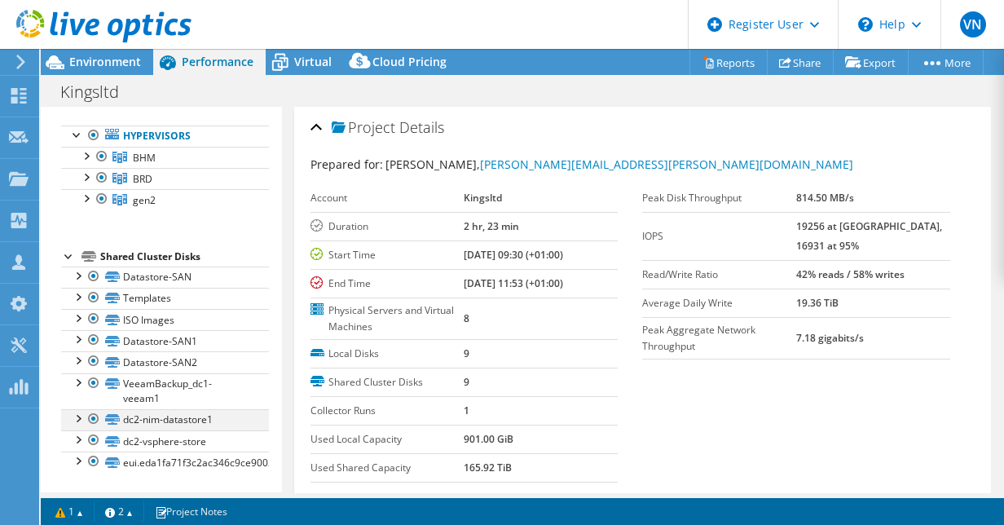
click at [78, 418] on div at bounding box center [77, 417] width 16 height 16
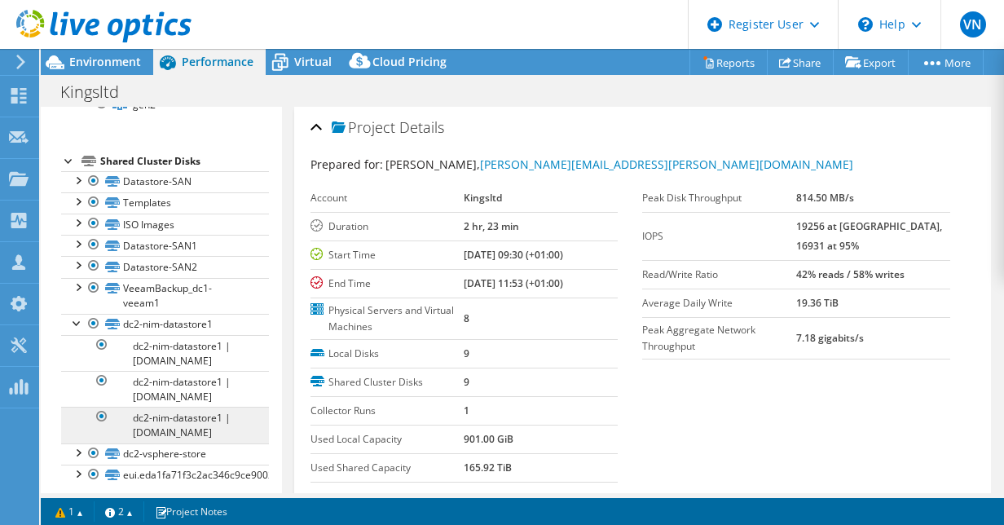
scroll to position [245, 0]
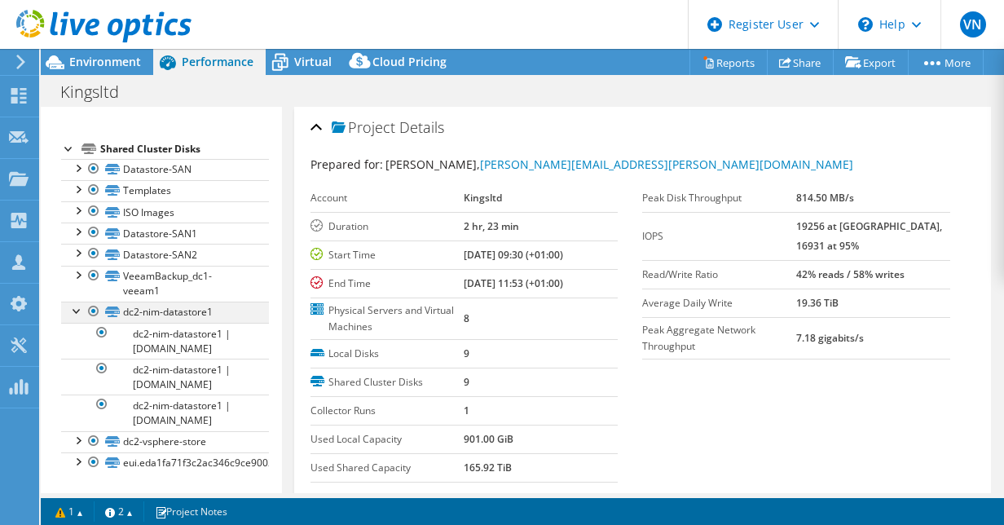
click at [76, 301] on div at bounding box center [77, 309] width 16 height 16
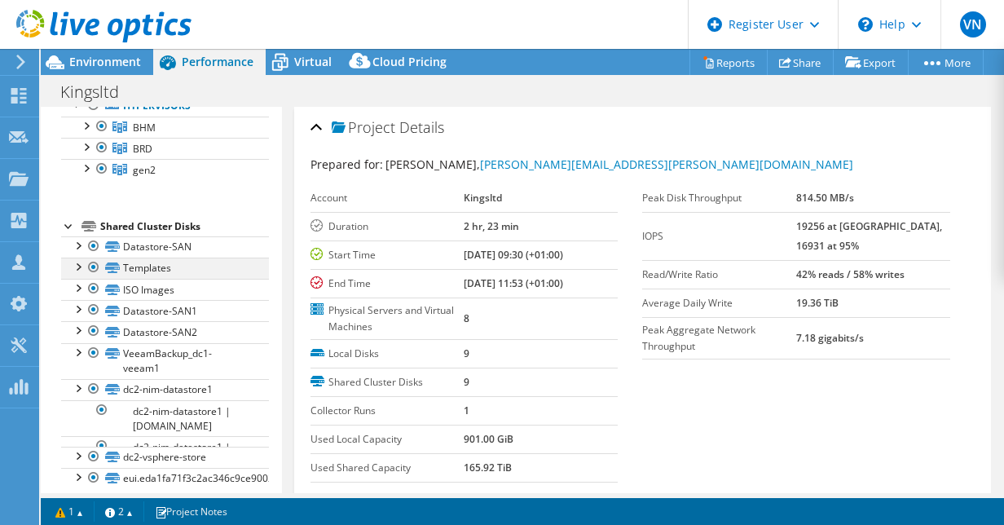
scroll to position [93, 0]
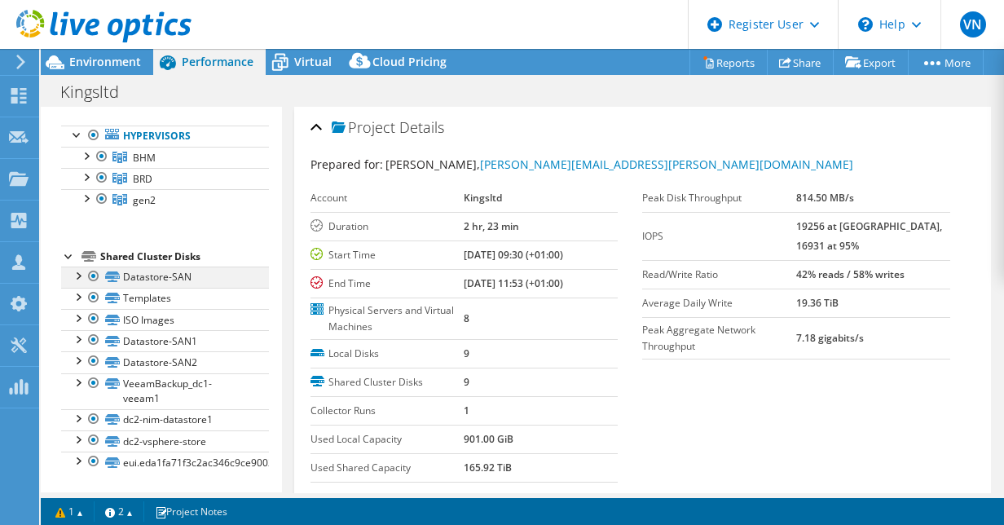
click at [81, 279] on div at bounding box center [77, 274] width 16 height 16
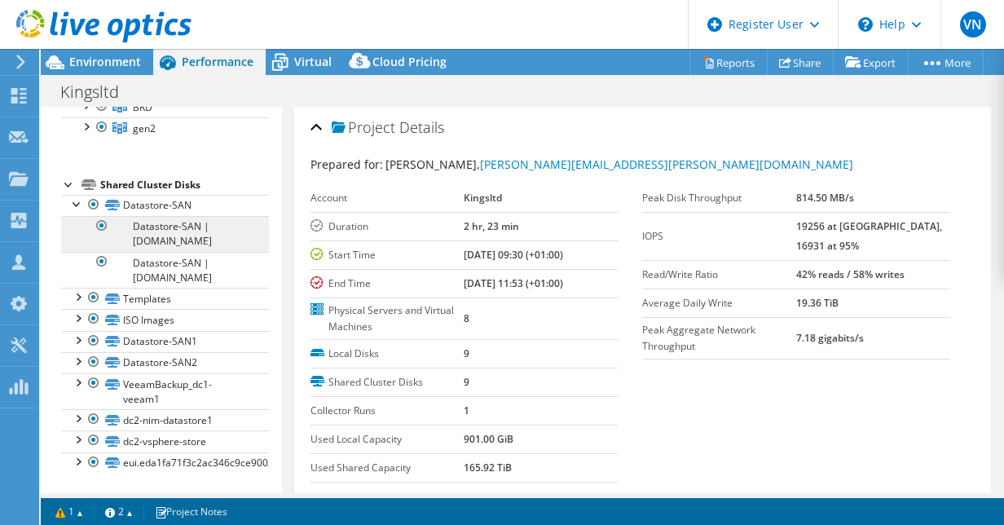
scroll to position [195, 0]
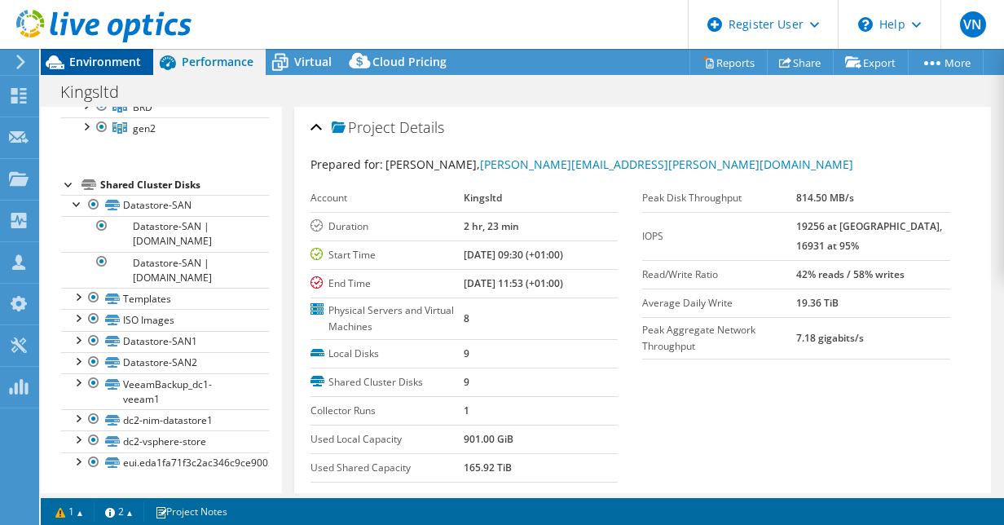
click at [122, 64] on span "Environment" at bounding box center [105, 61] width 72 height 15
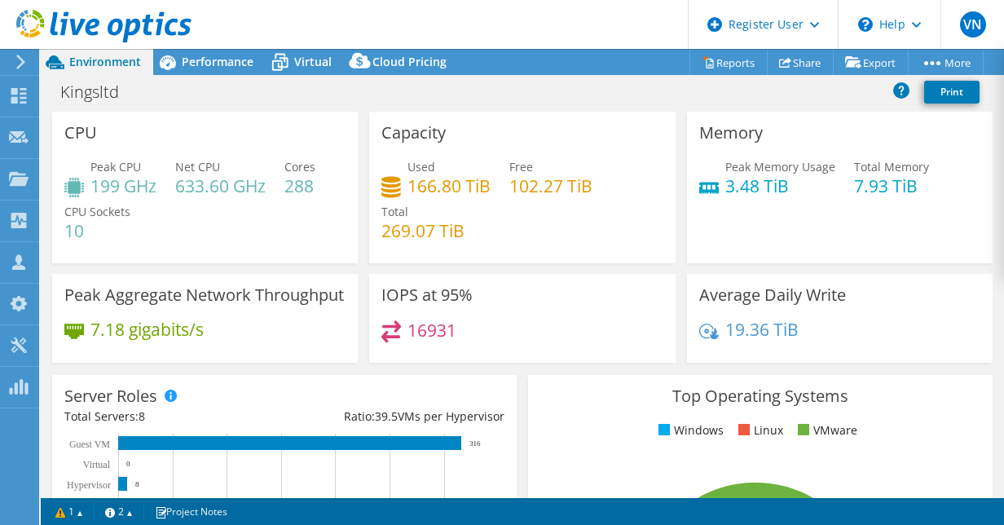
scroll to position [81, 0]
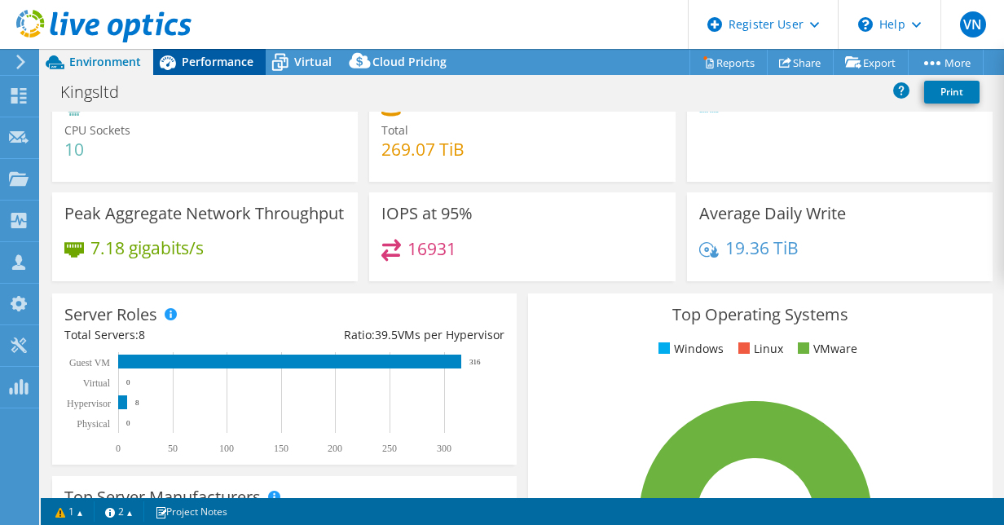
click at [212, 62] on span "Performance" at bounding box center [218, 61] width 72 height 15
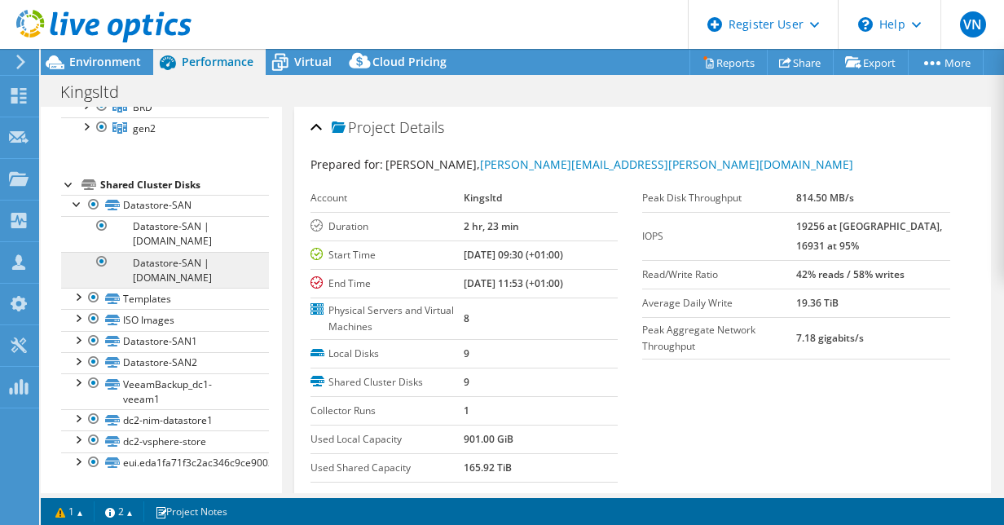
scroll to position [195, 0]
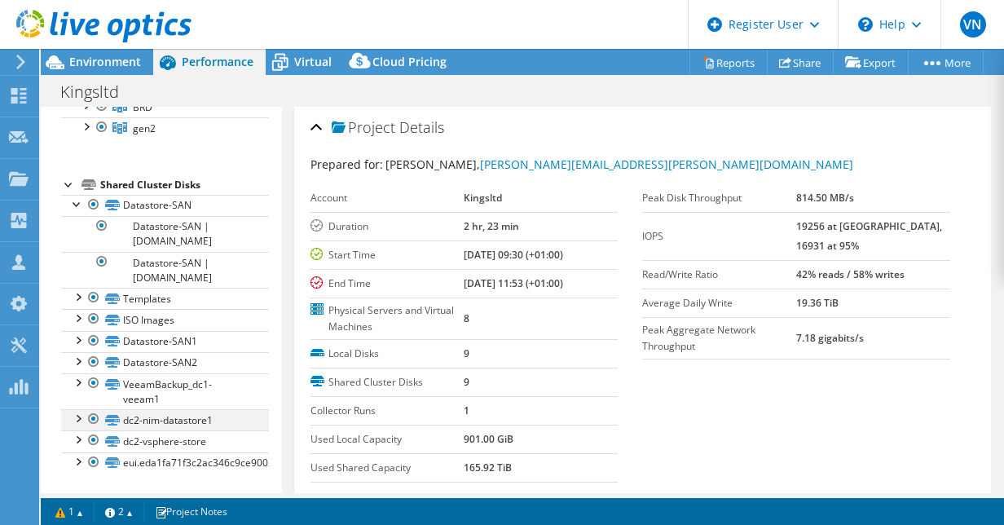
click at [79, 417] on div at bounding box center [77, 417] width 16 height 16
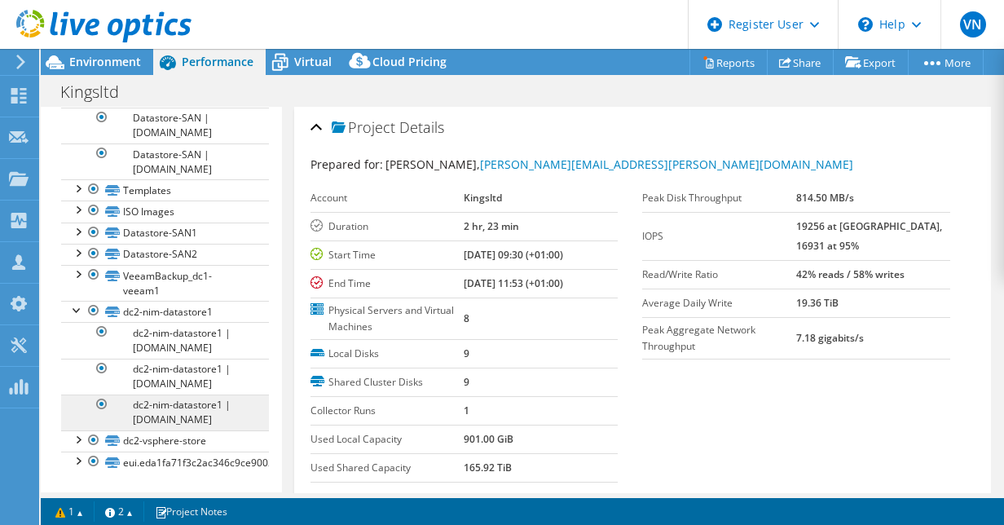
scroll to position [346, 0]
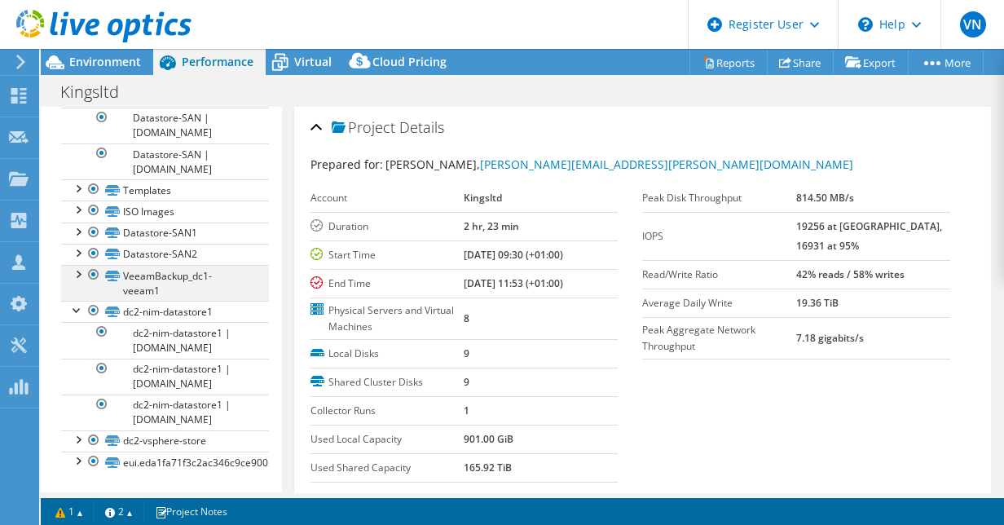
click at [76, 265] on div at bounding box center [77, 273] width 16 height 16
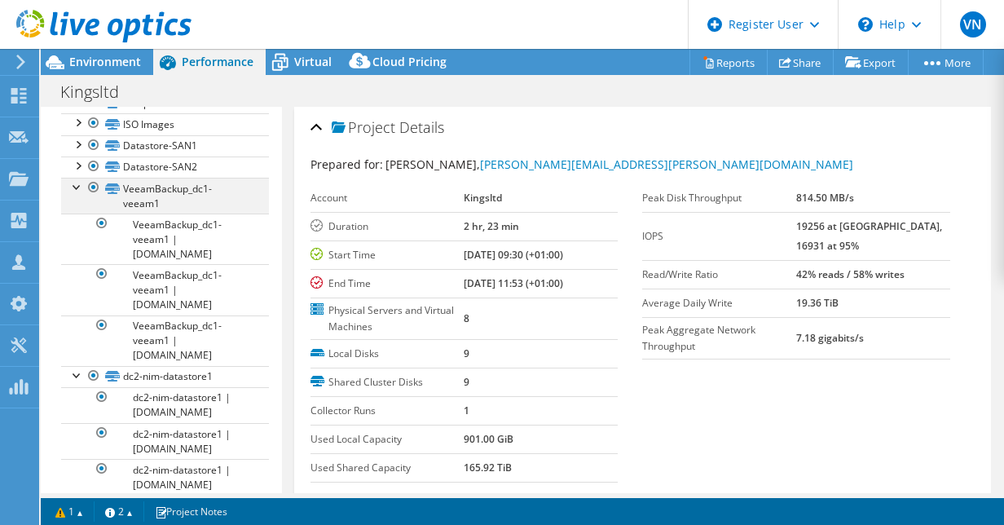
click at [94, 197] on div at bounding box center [94, 188] width 16 height 20
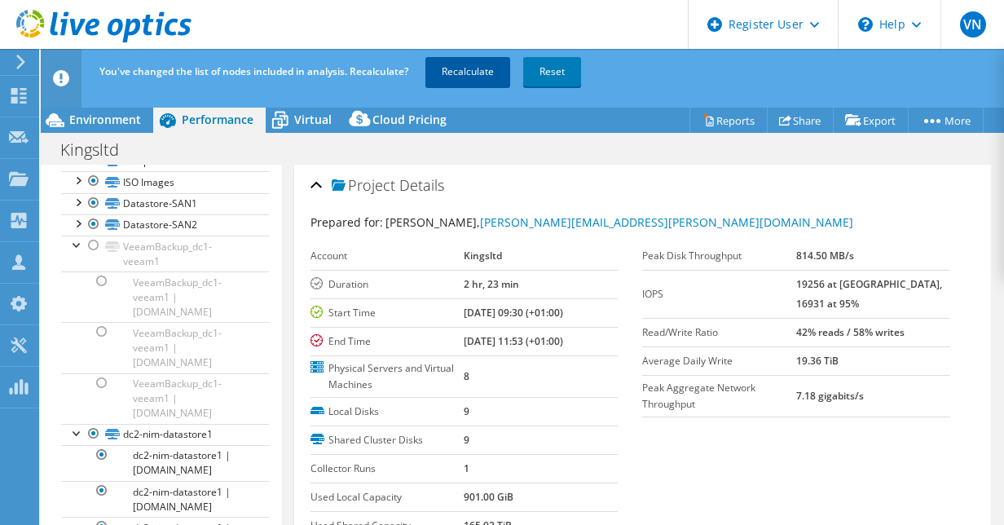
click at [466, 67] on link "Recalculate" at bounding box center [467, 71] width 85 height 29
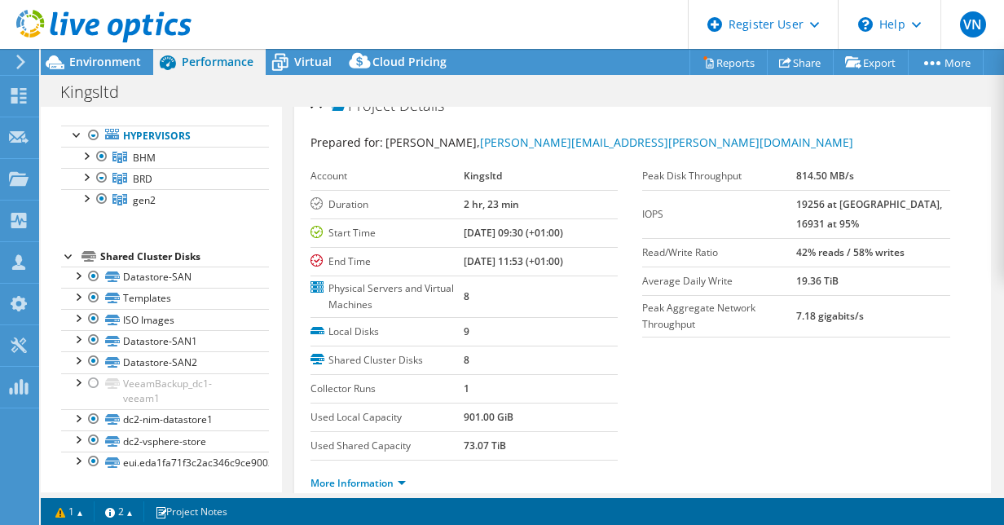
scroll to position [0, 0]
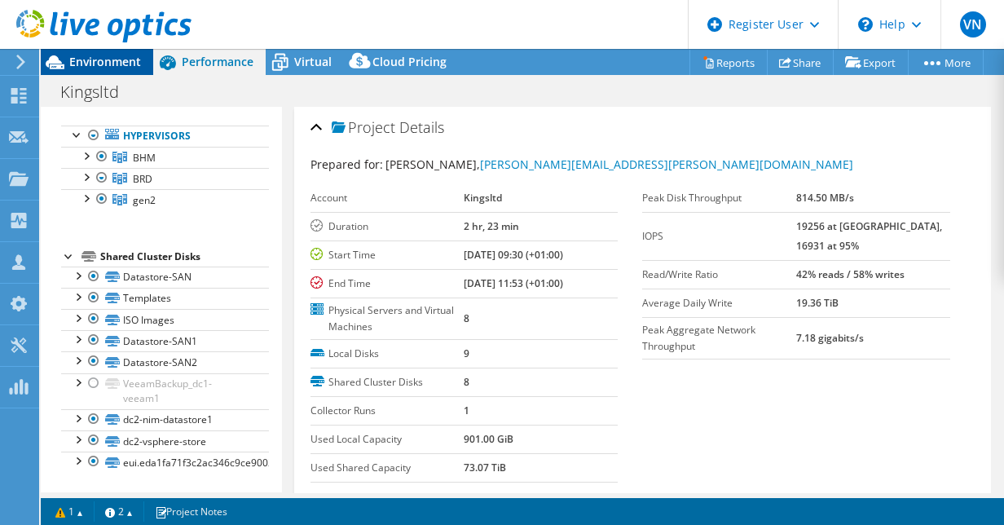
click at [139, 56] on div "Environment" at bounding box center [97, 62] width 112 height 26
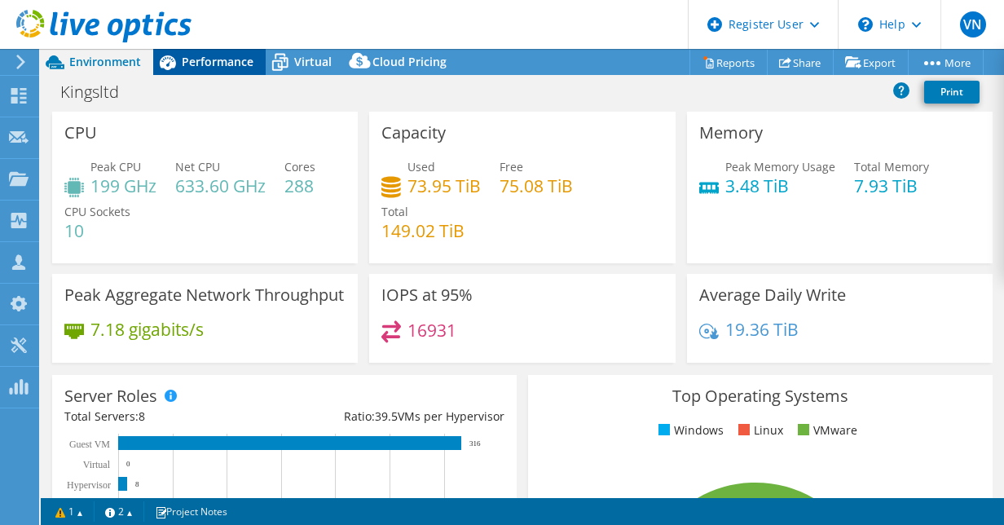
click at [192, 58] on span "Performance" at bounding box center [218, 61] width 72 height 15
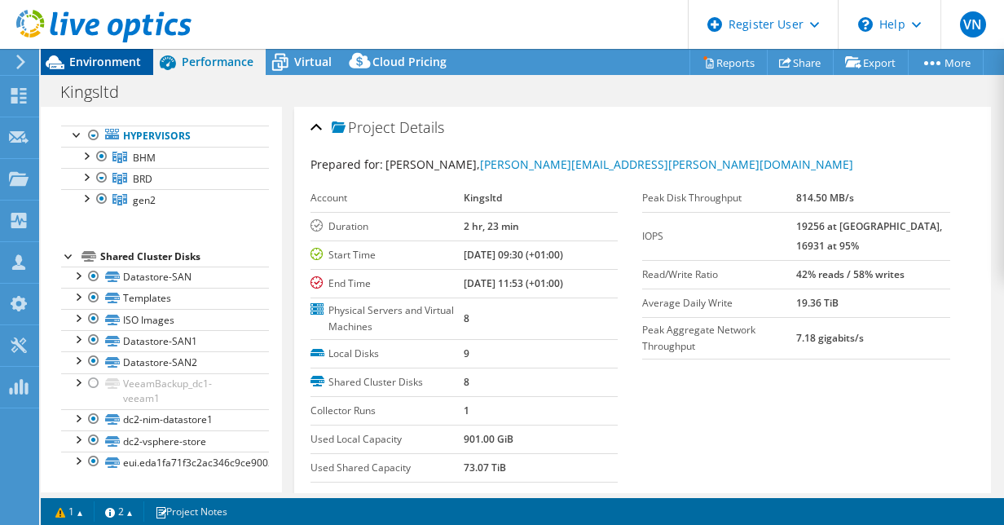
click at [106, 67] on span "Environment" at bounding box center [105, 61] width 72 height 15
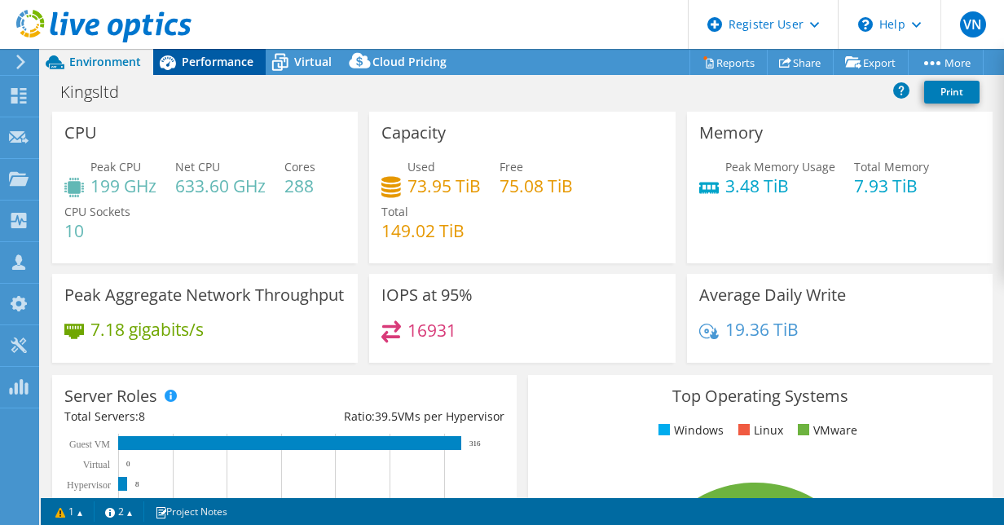
click at [213, 60] on span "Performance" at bounding box center [218, 61] width 72 height 15
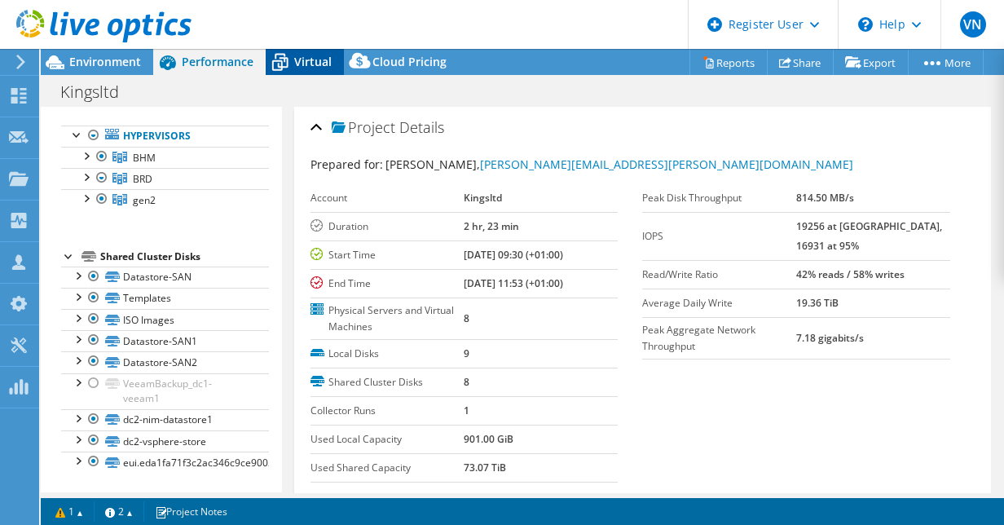
click at [298, 66] on span "Virtual" at bounding box center [312, 61] width 37 height 15
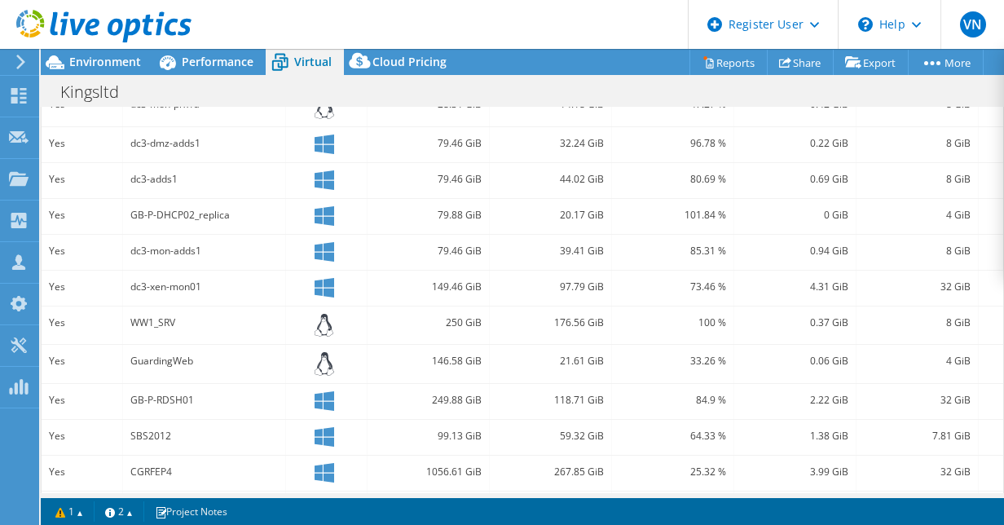
scroll to position [570, 0]
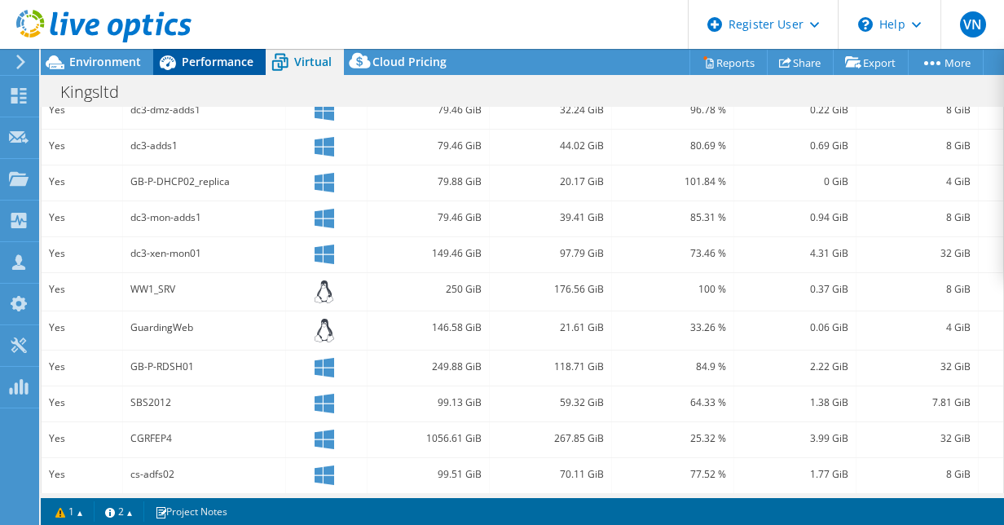
click at [187, 59] on span "Performance" at bounding box center [218, 61] width 72 height 15
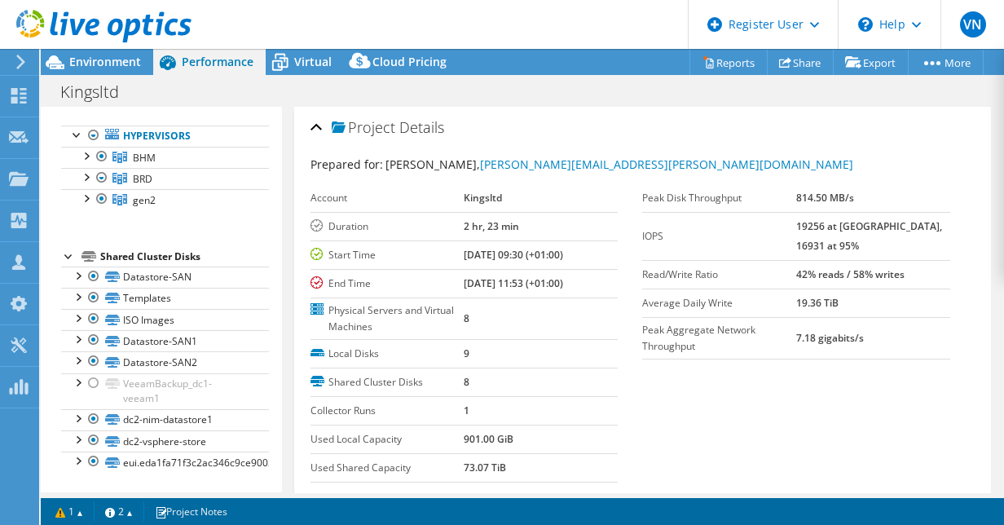
scroll to position [0, 0]
click at [315, 120] on div "Project Details" at bounding box center [642, 128] width 665 height 35
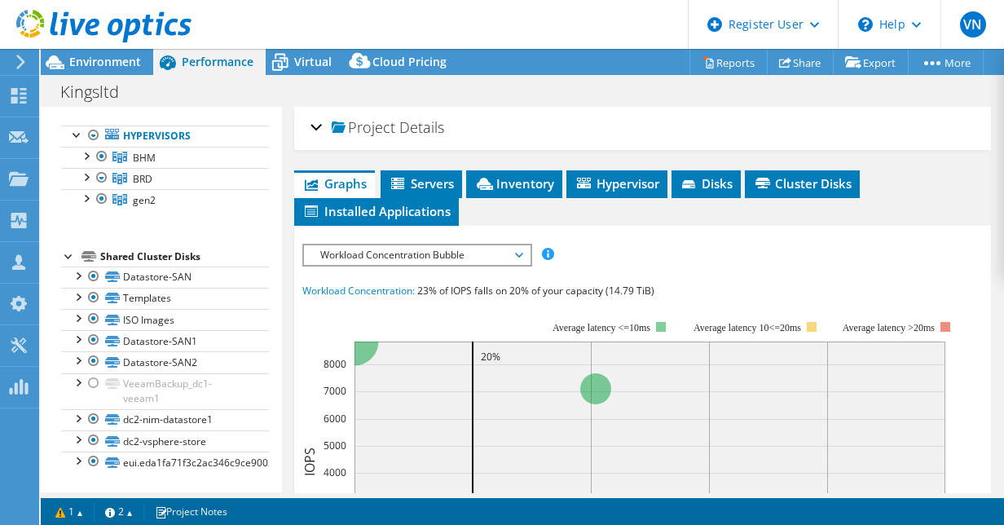
click at [518, 253] on span "Workload Concentration Bubble" at bounding box center [416, 255] width 209 height 20
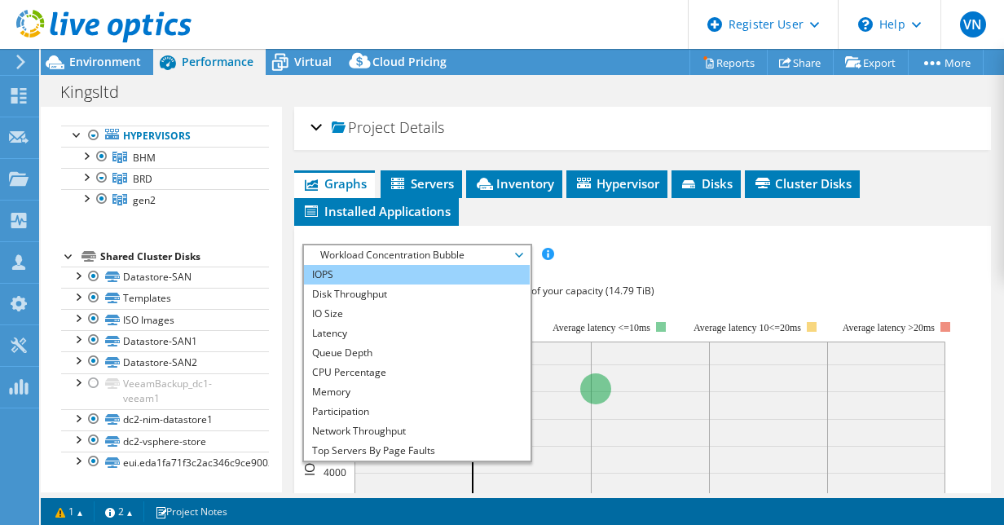
click at [406, 276] on li "IOPS" at bounding box center [417, 275] width 226 height 20
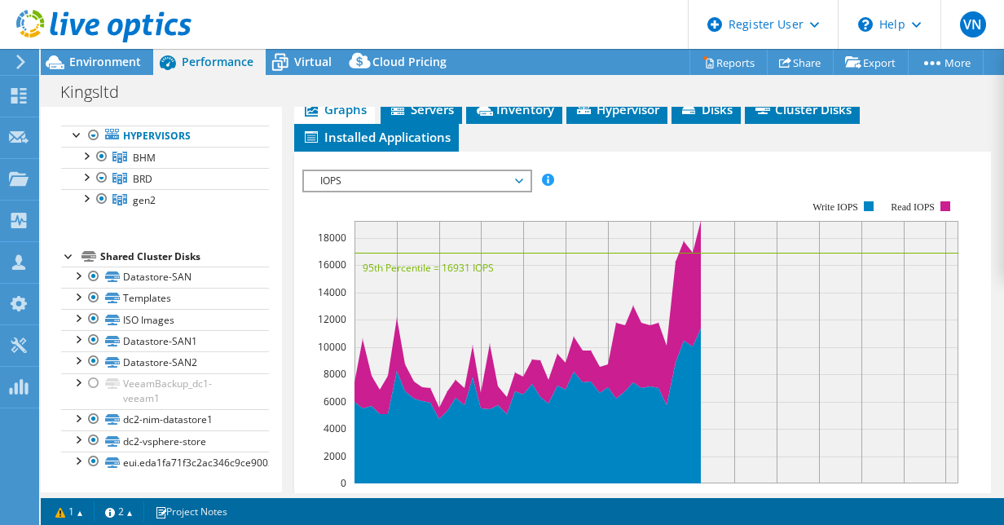
scroll to position [81, 0]
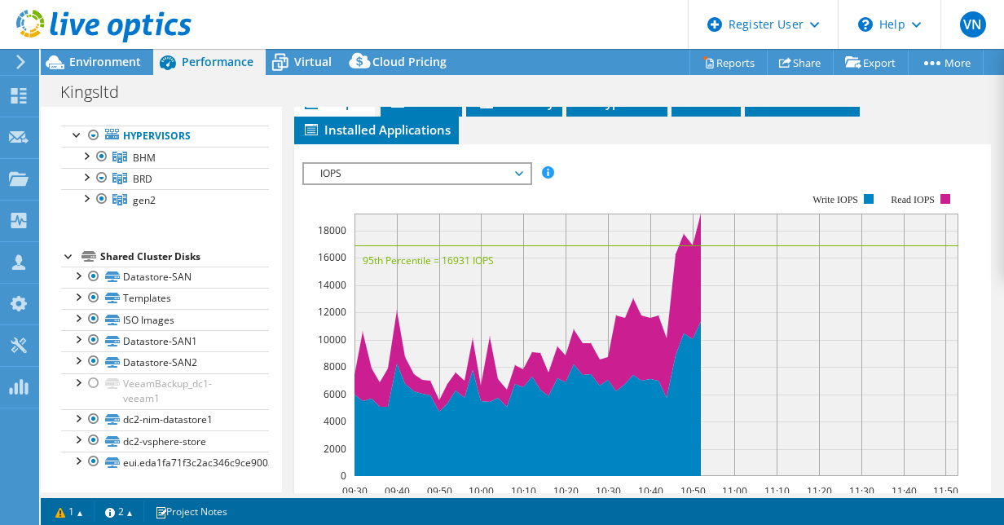
click at [395, 309] on rect at bounding box center [656, 344] width 604 height 262
click at [94, 379] on div at bounding box center [94, 383] width 16 height 20
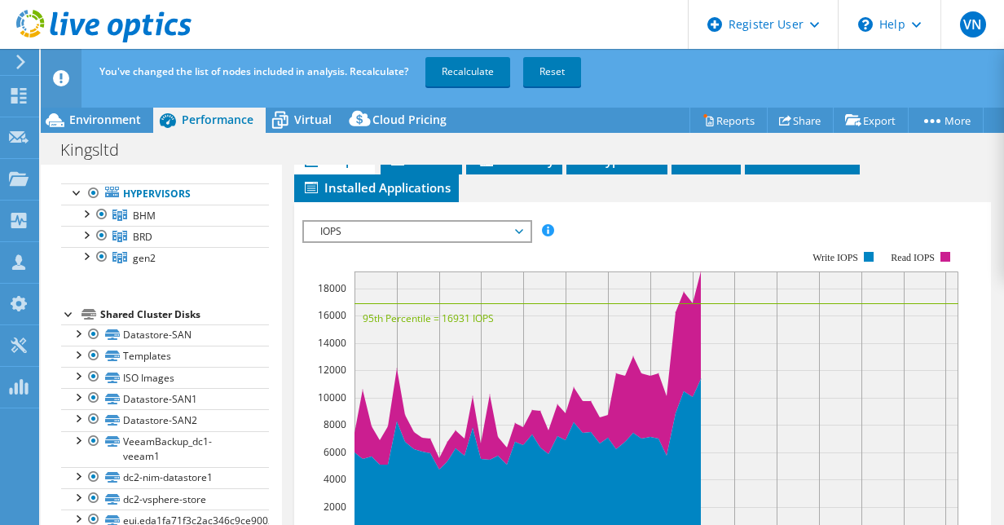
drag, startPoint x: 481, startPoint y: 71, endPoint x: 478, endPoint y: 128, distance: 57.1
click at [481, 71] on link "Recalculate" at bounding box center [467, 71] width 85 height 29
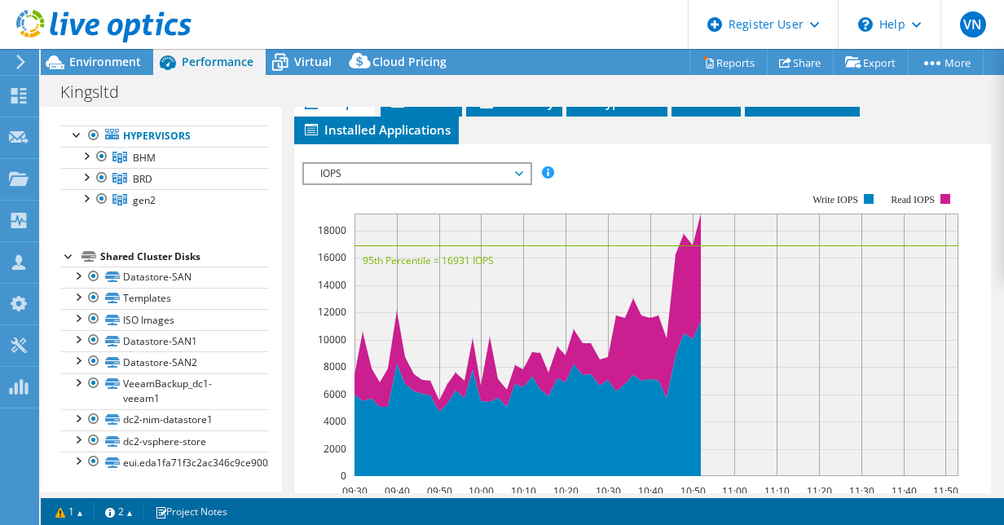
click at [468, 176] on span "IOPS" at bounding box center [416, 174] width 209 height 20
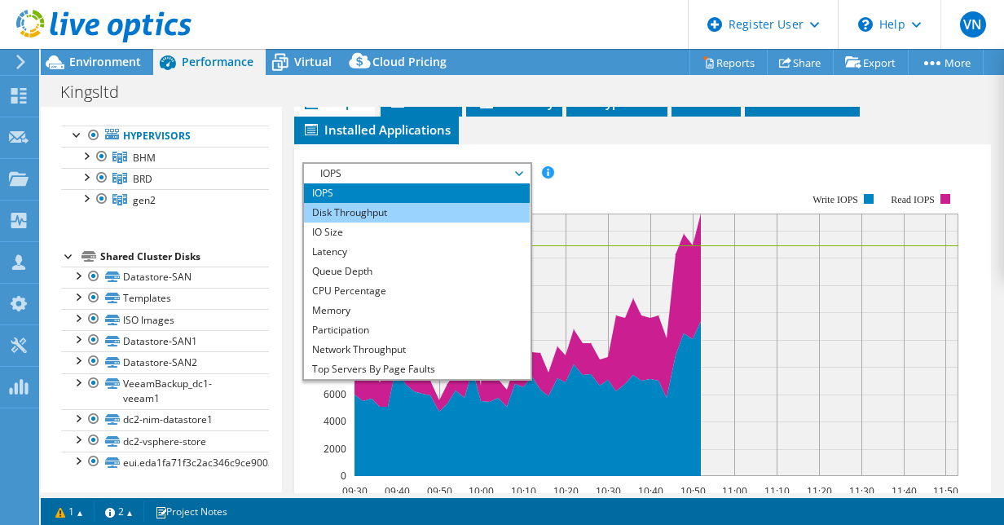
click at [405, 209] on li "Disk Throughput" at bounding box center [417, 213] width 226 height 20
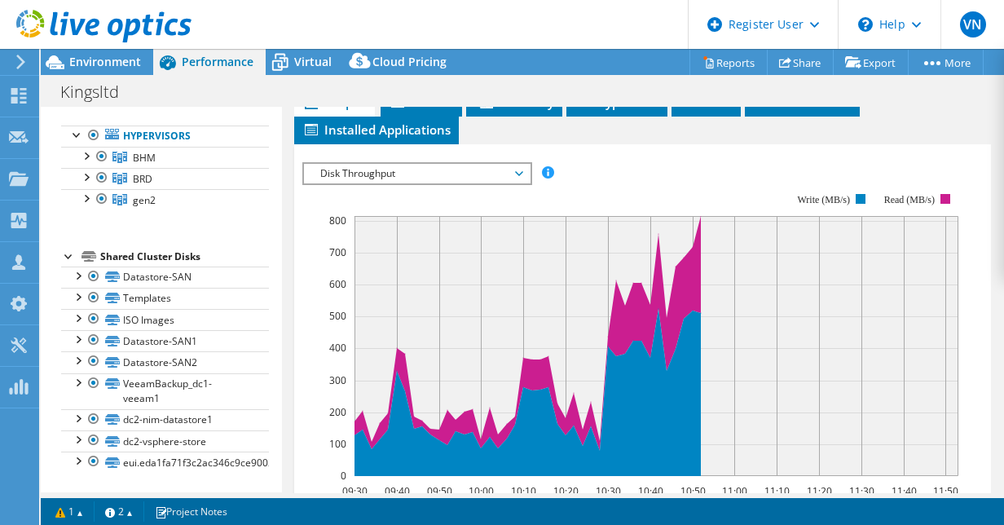
click at [512, 164] on span "Disk Throughput" at bounding box center [416, 174] width 209 height 20
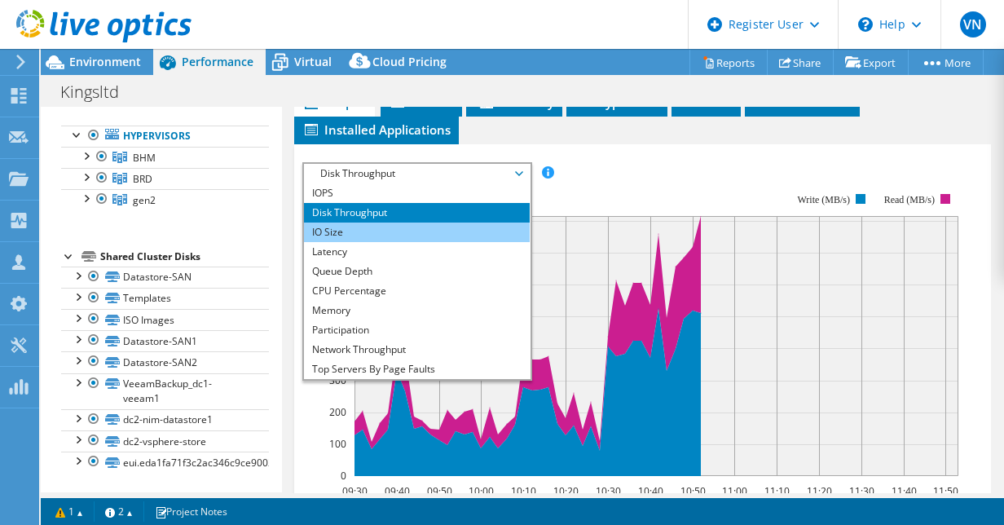
click at [389, 226] on li "IO Size" at bounding box center [417, 232] width 226 height 20
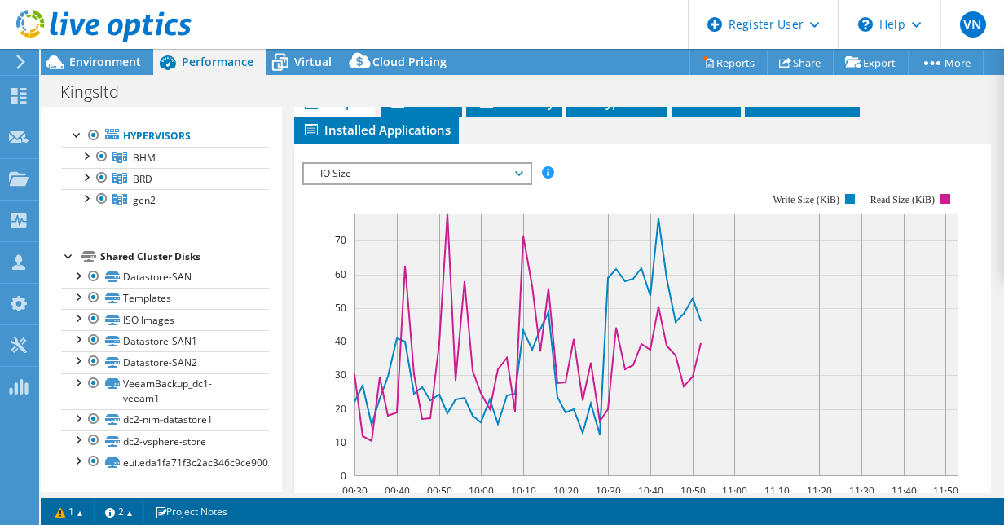
click at [522, 171] on icon at bounding box center [519, 173] width 8 height 5
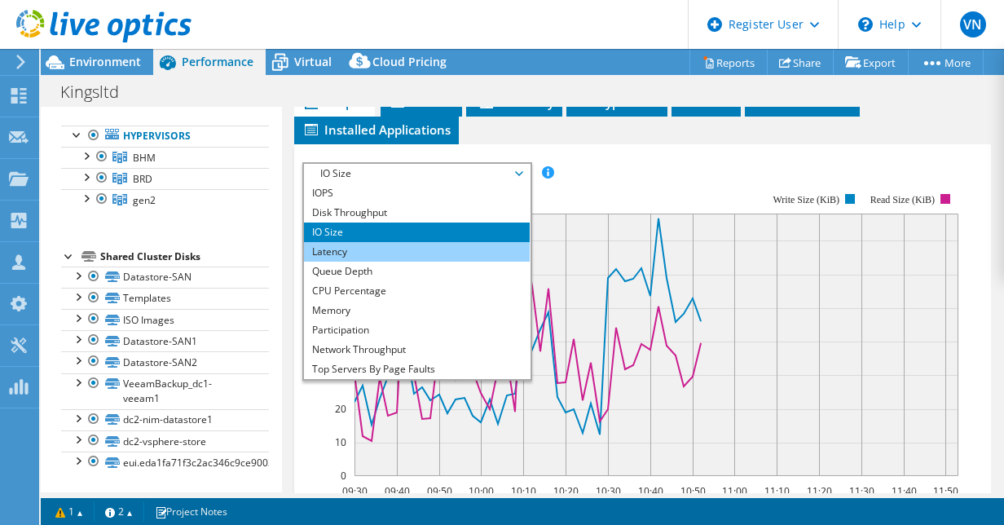
click at [362, 248] on li "Latency" at bounding box center [417, 252] width 226 height 20
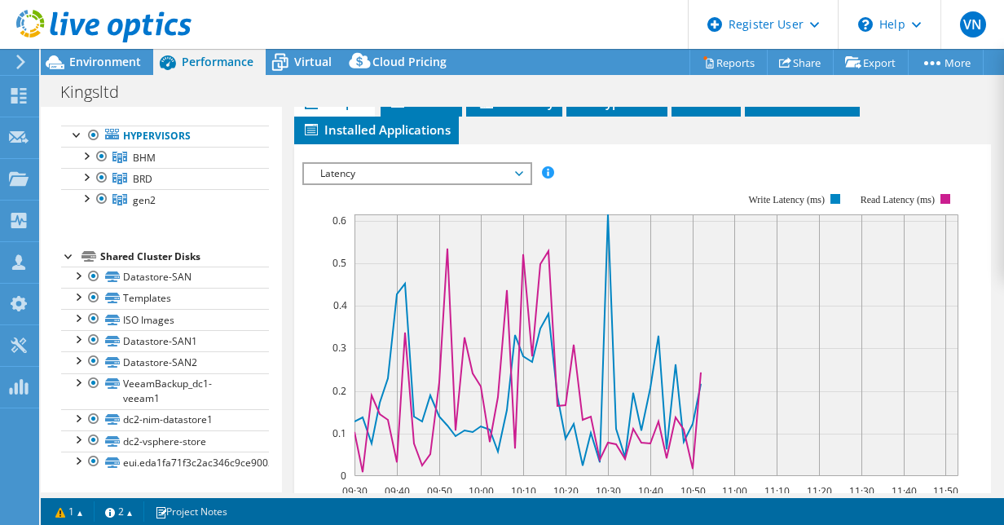
click at [516, 178] on span "Latency" at bounding box center [416, 174] width 209 height 20
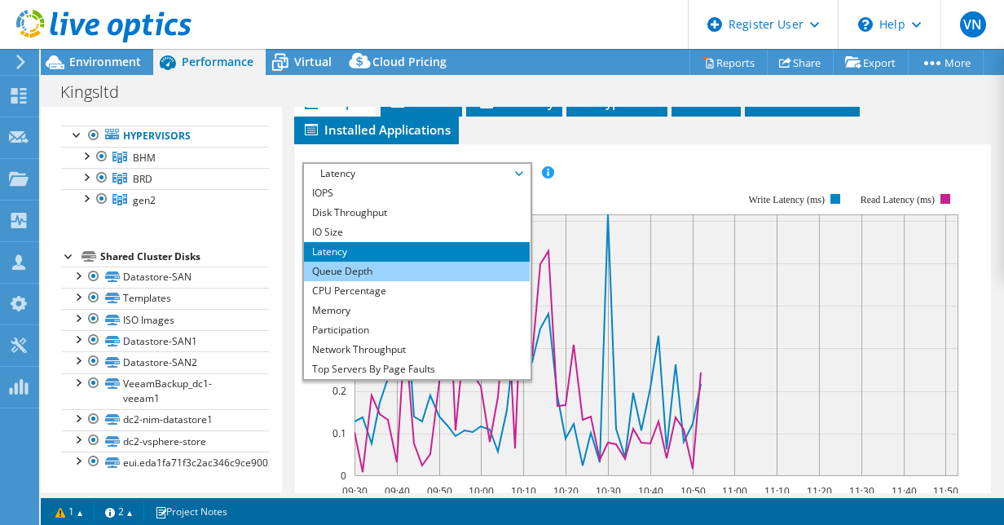
click at [350, 266] on li "Queue Depth" at bounding box center [417, 271] width 226 height 20
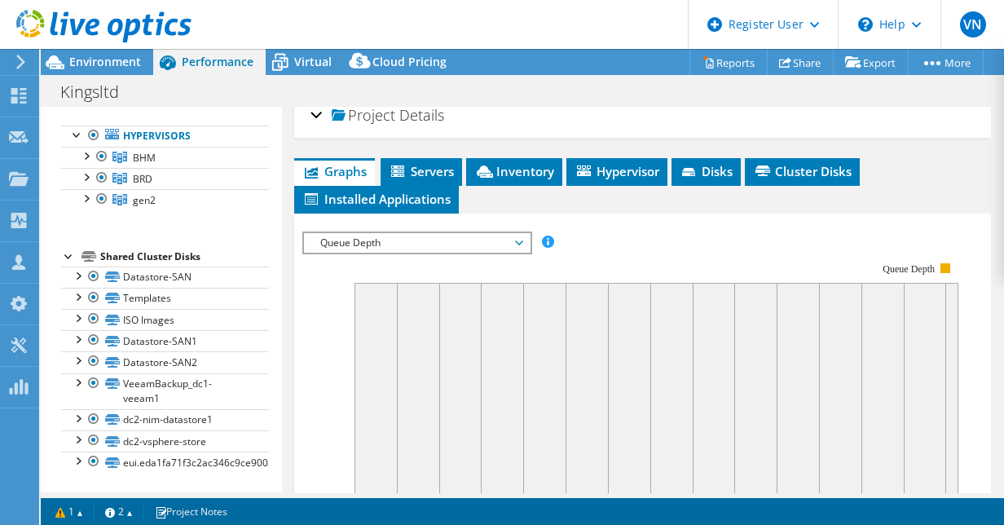
scroll to position [0, 0]
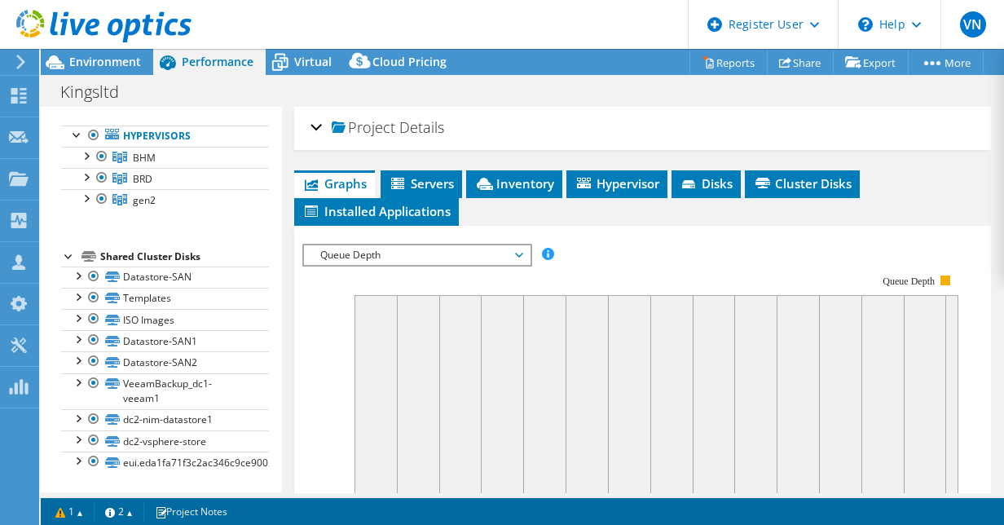
click at [522, 253] on icon at bounding box center [519, 255] width 8 height 5
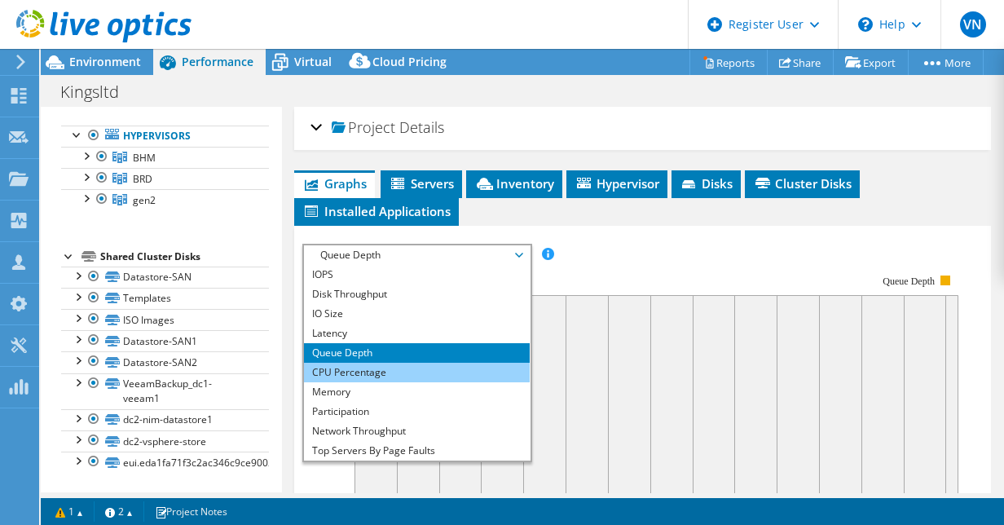
click at [365, 371] on li "CPU Percentage" at bounding box center [417, 372] width 226 height 20
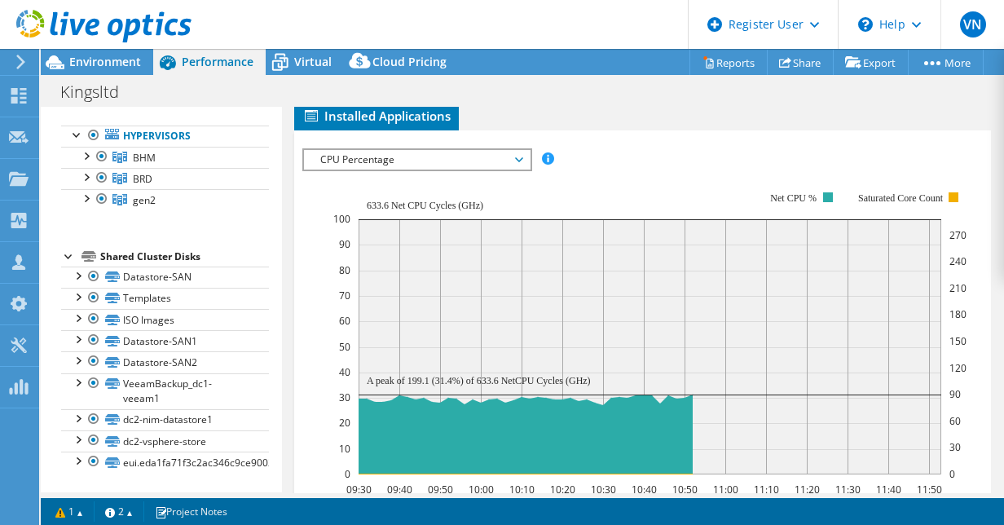
scroll to position [81, 0]
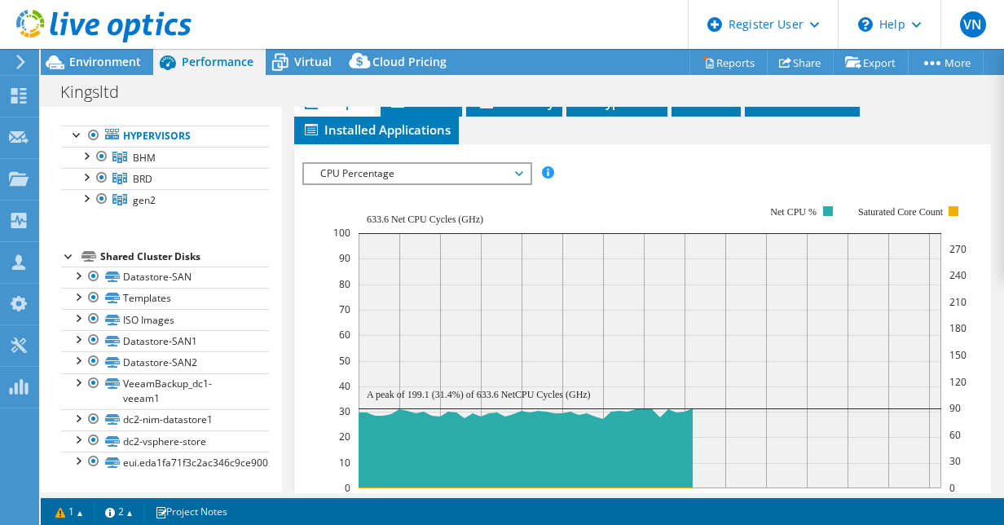
click at [486, 169] on span "CPU Percentage" at bounding box center [416, 174] width 209 height 20
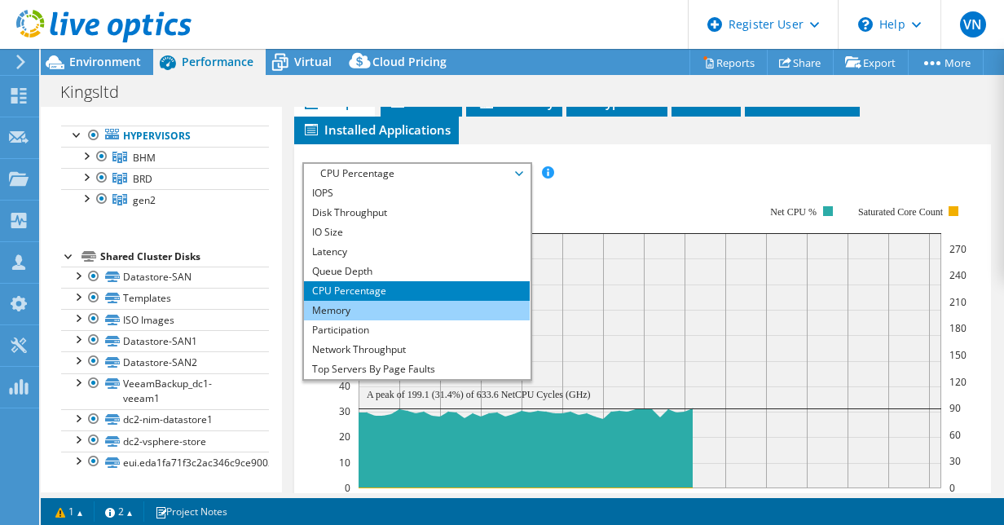
click at [347, 312] on li "Memory" at bounding box center [417, 311] width 226 height 20
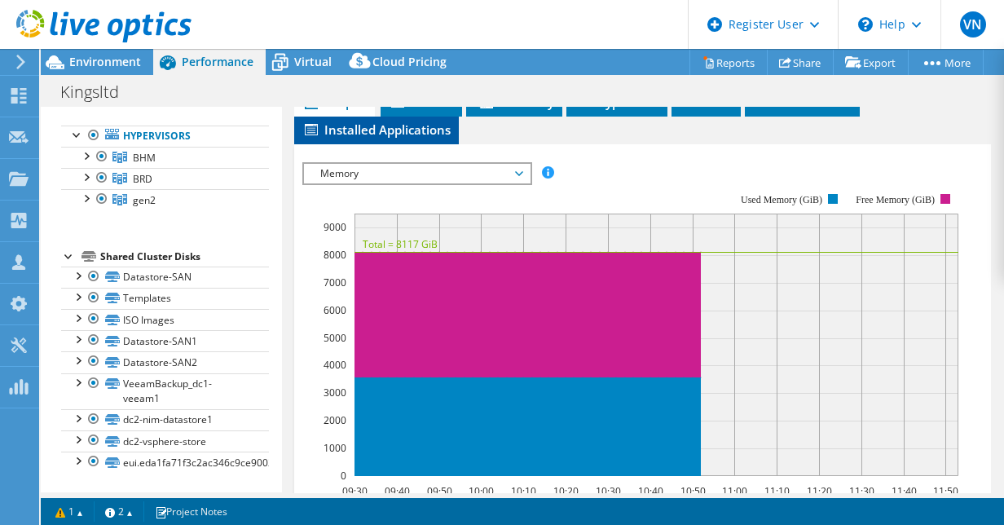
click at [379, 131] on span "Installed Applications" at bounding box center [376, 129] width 148 height 16
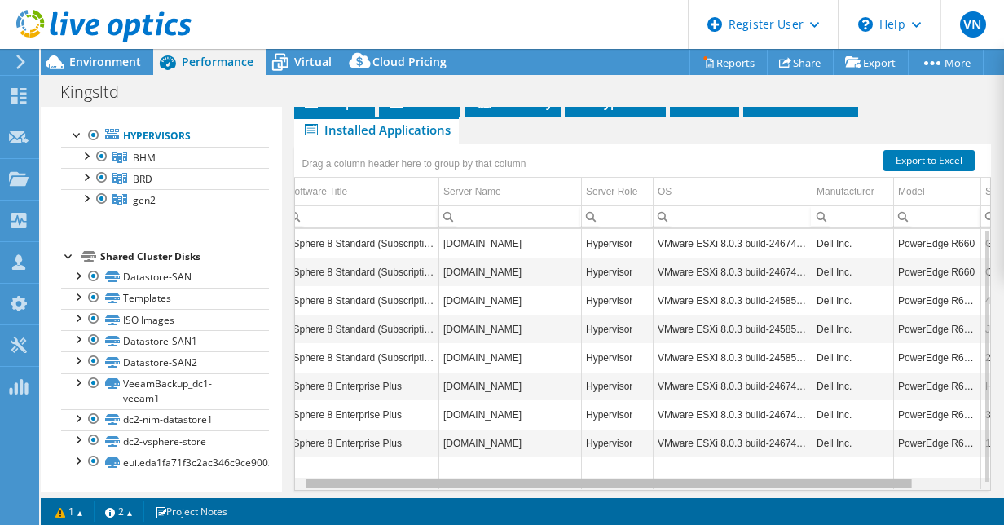
scroll to position [0, 0]
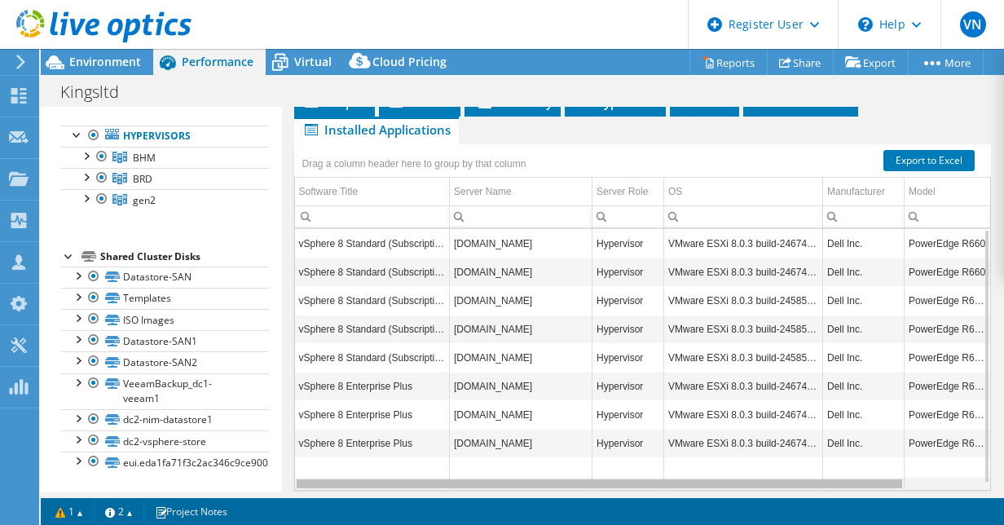
drag, startPoint x: 658, startPoint y: 477, endPoint x: 735, endPoint y: 495, distance: 78.6
click at [735, 495] on body "VN Dell User [PERSON_NAME] [EMAIL_ADDRESS][DOMAIN_NAME] Dell My Profile Log Out…" at bounding box center [502, 262] width 1004 height 525
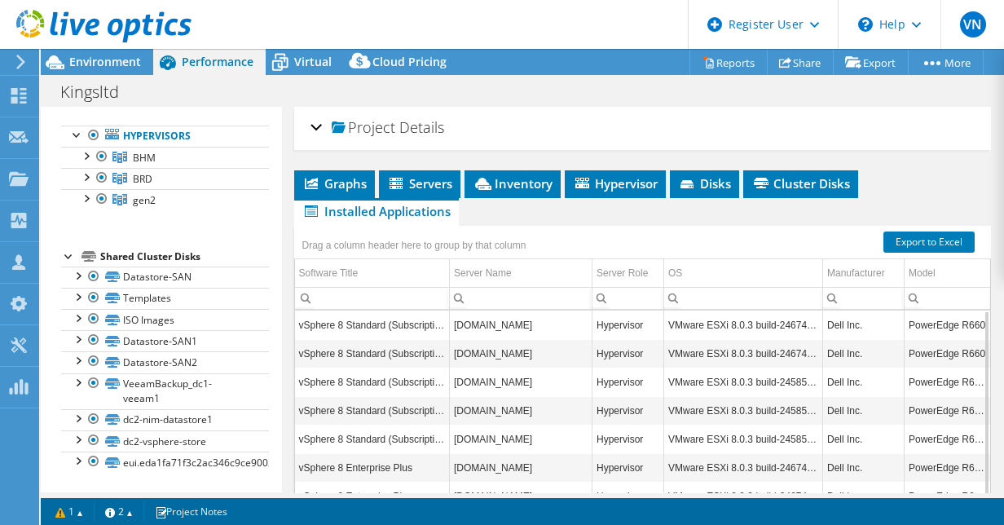
click at [318, 128] on div "Project Details" at bounding box center [642, 128] width 665 height 35
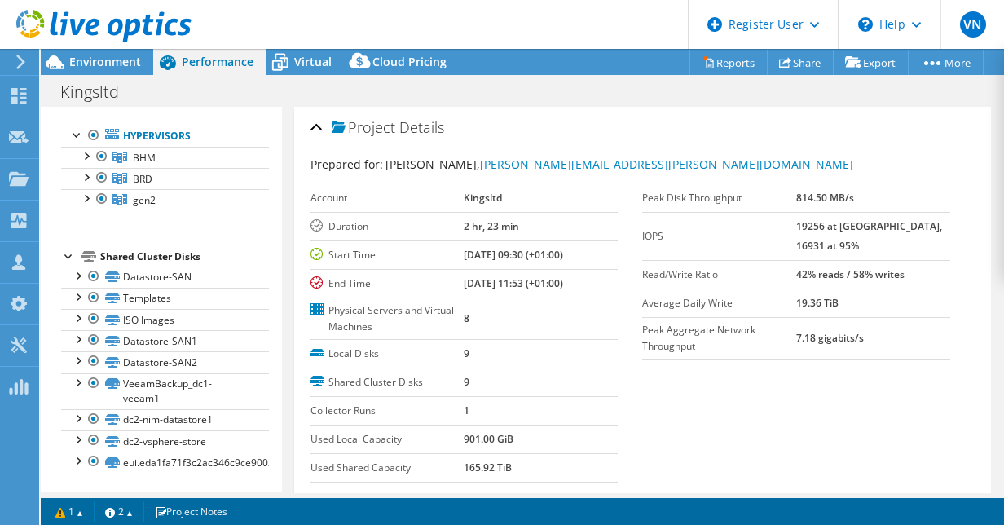
click at [318, 128] on div "Project Details" at bounding box center [642, 128] width 665 height 35
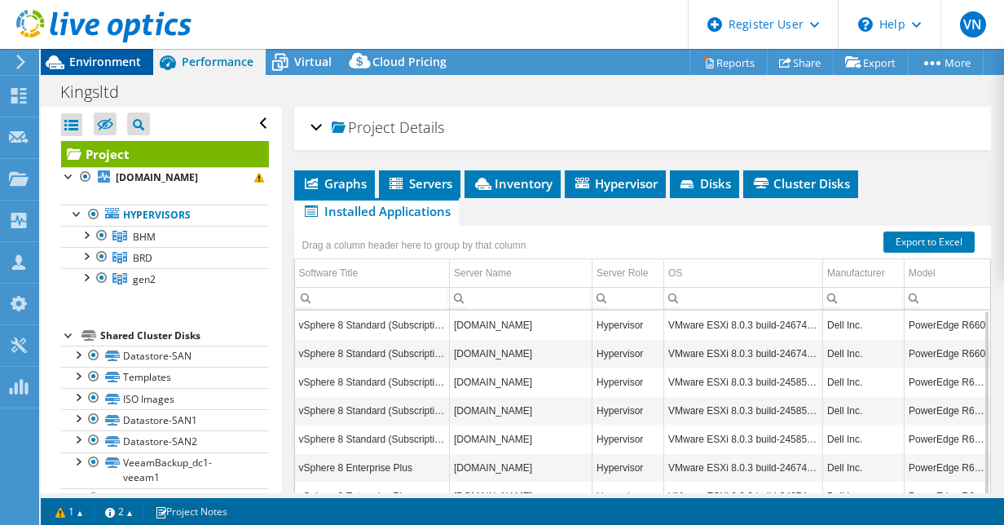
click at [92, 55] on span "Environment" at bounding box center [105, 61] width 72 height 15
